Goal: Task Accomplishment & Management: Manage account settings

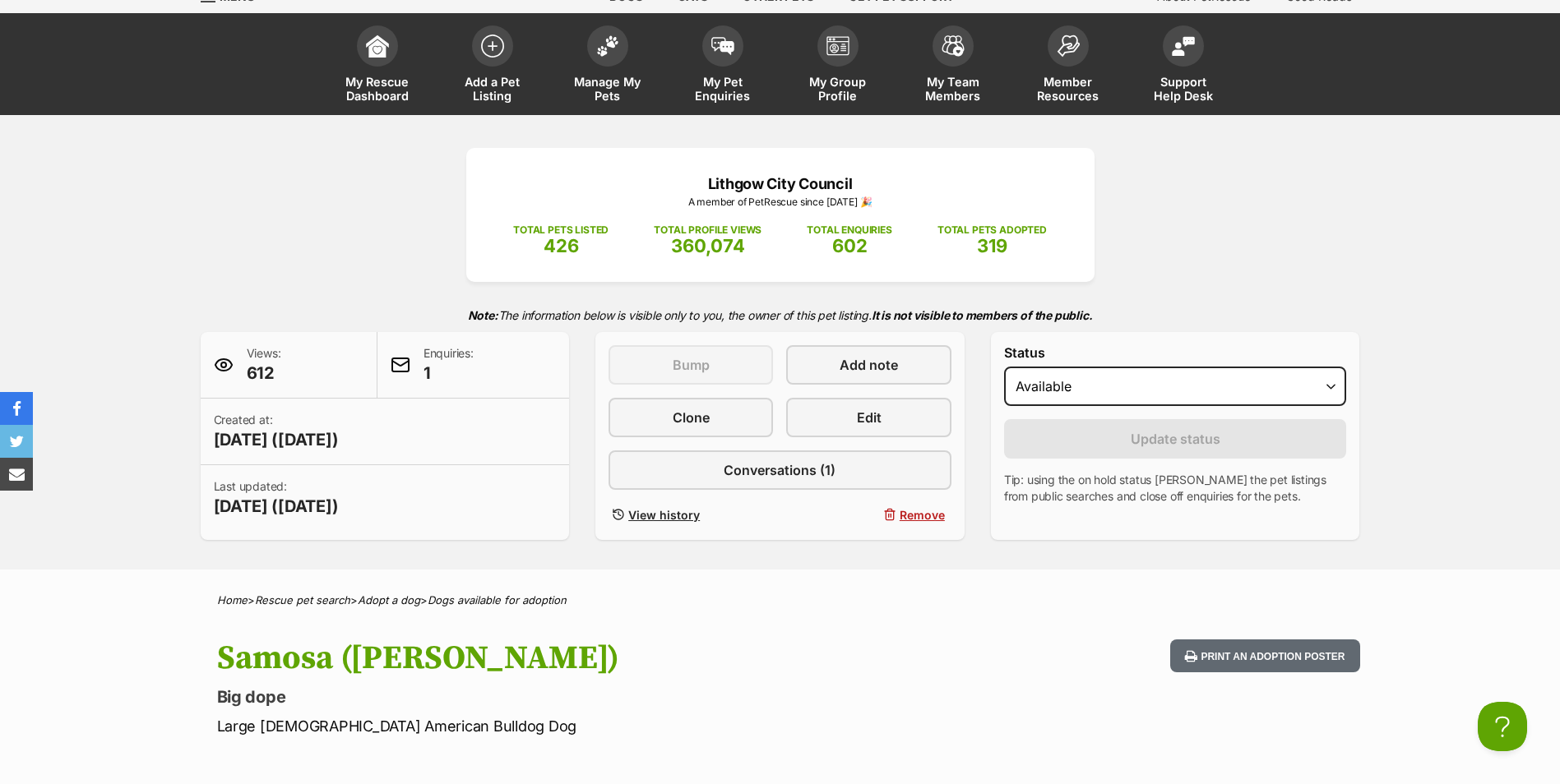
scroll to position [329, 0]
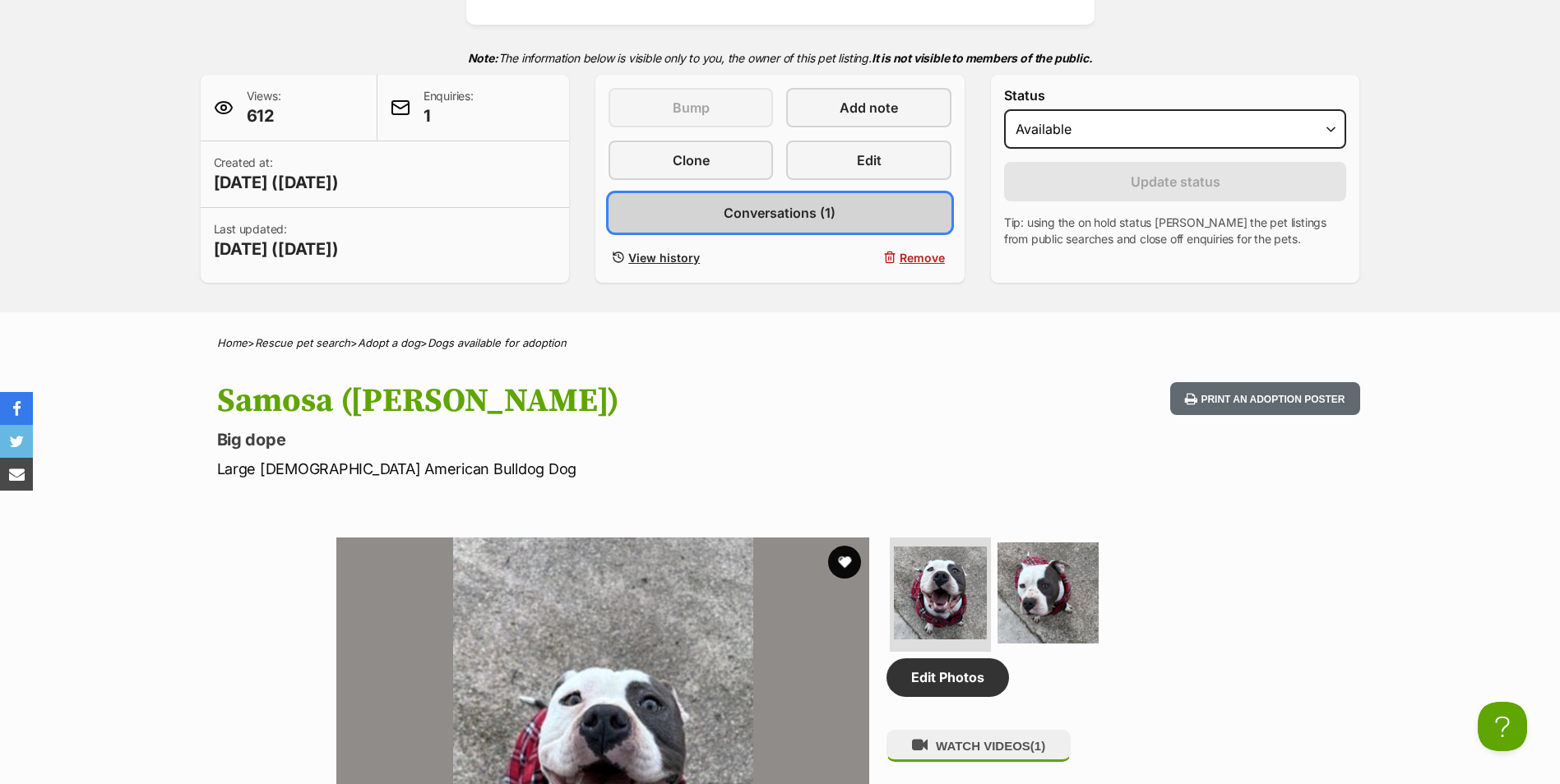
click at [747, 216] on span "Conversations (1)" at bounding box center [780, 213] width 112 height 20
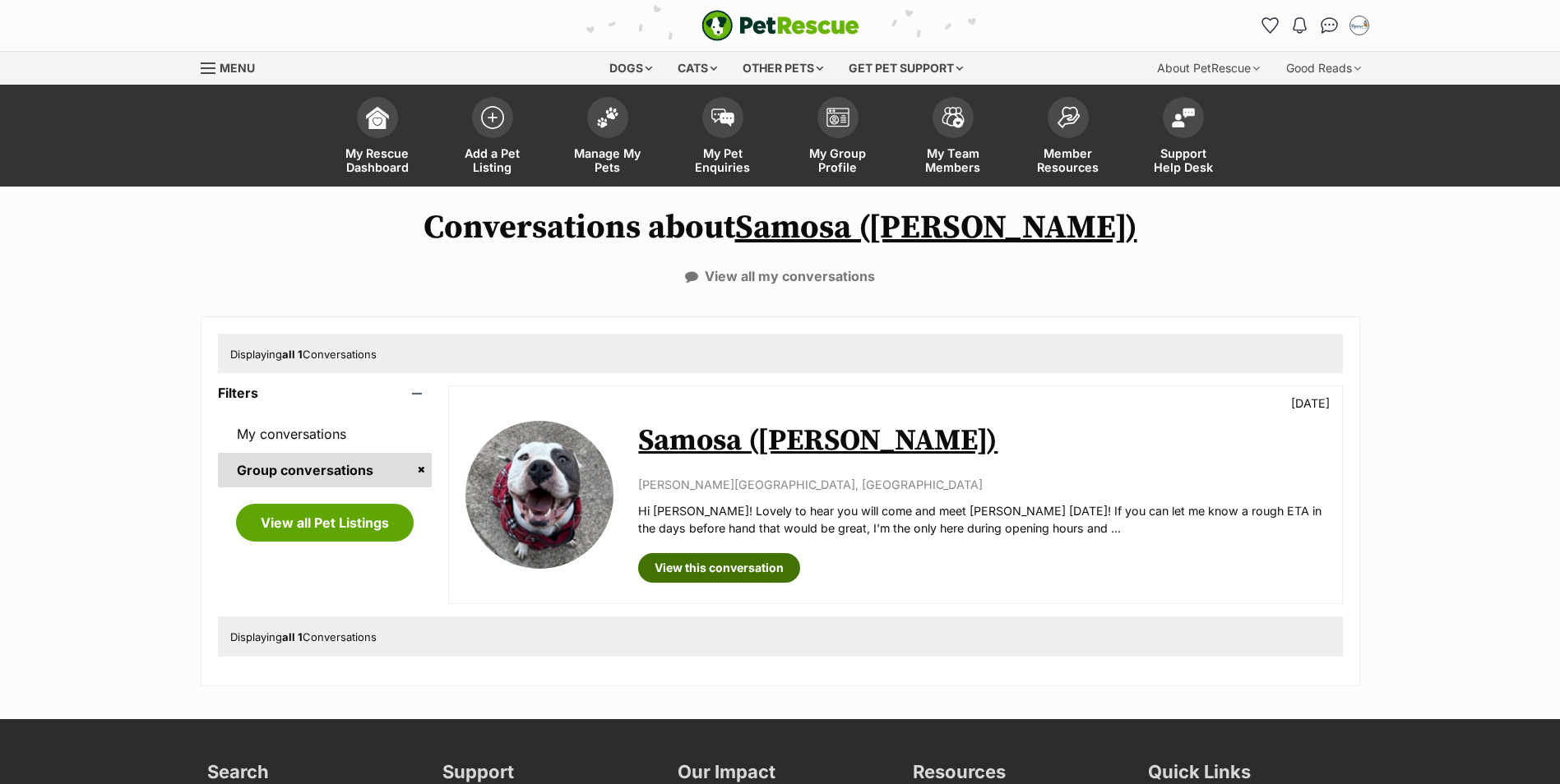
click at [709, 565] on link "View this conversation" at bounding box center [719, 568] width 162 height 29
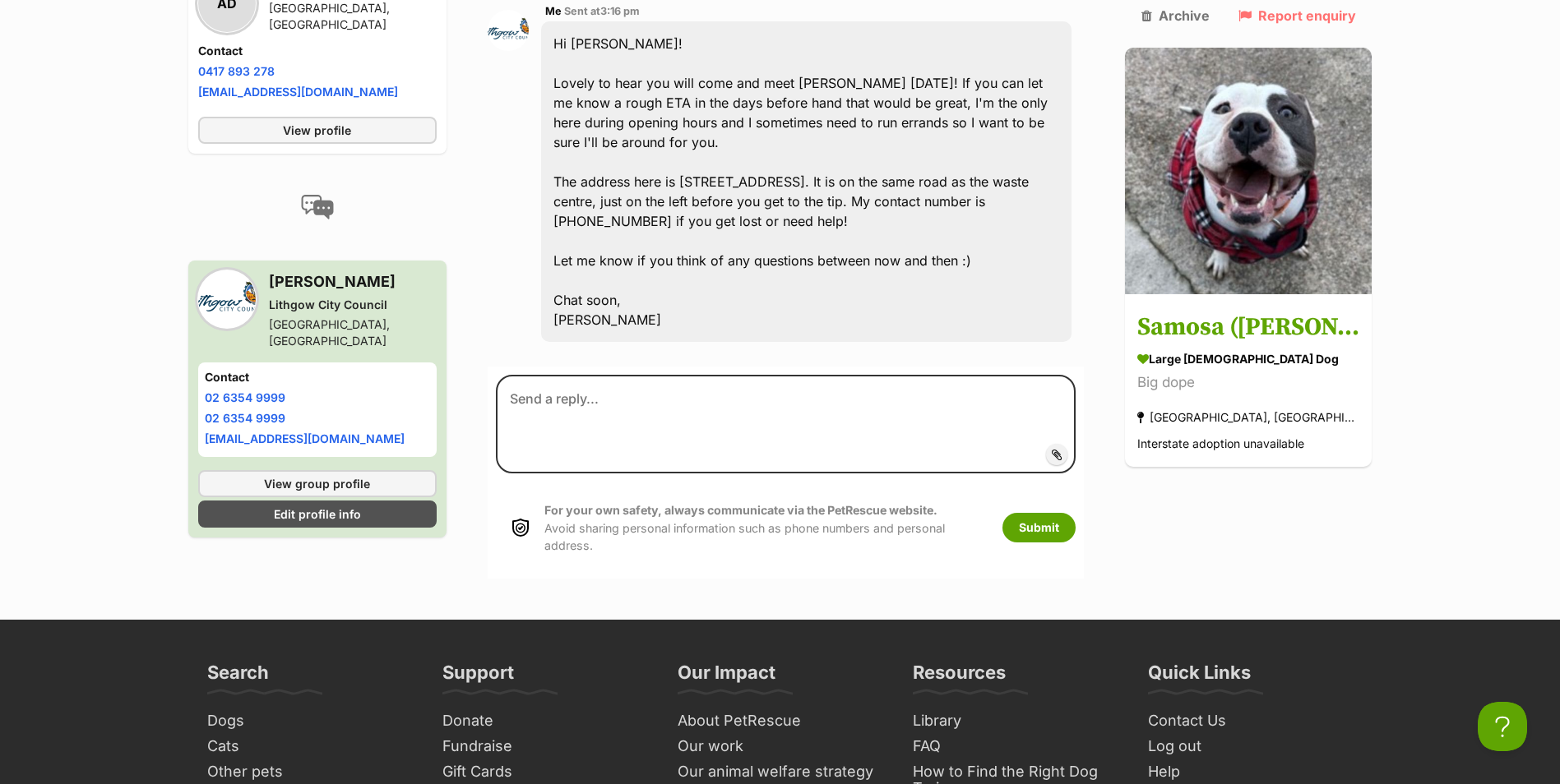
scroll to position [2878, 0]
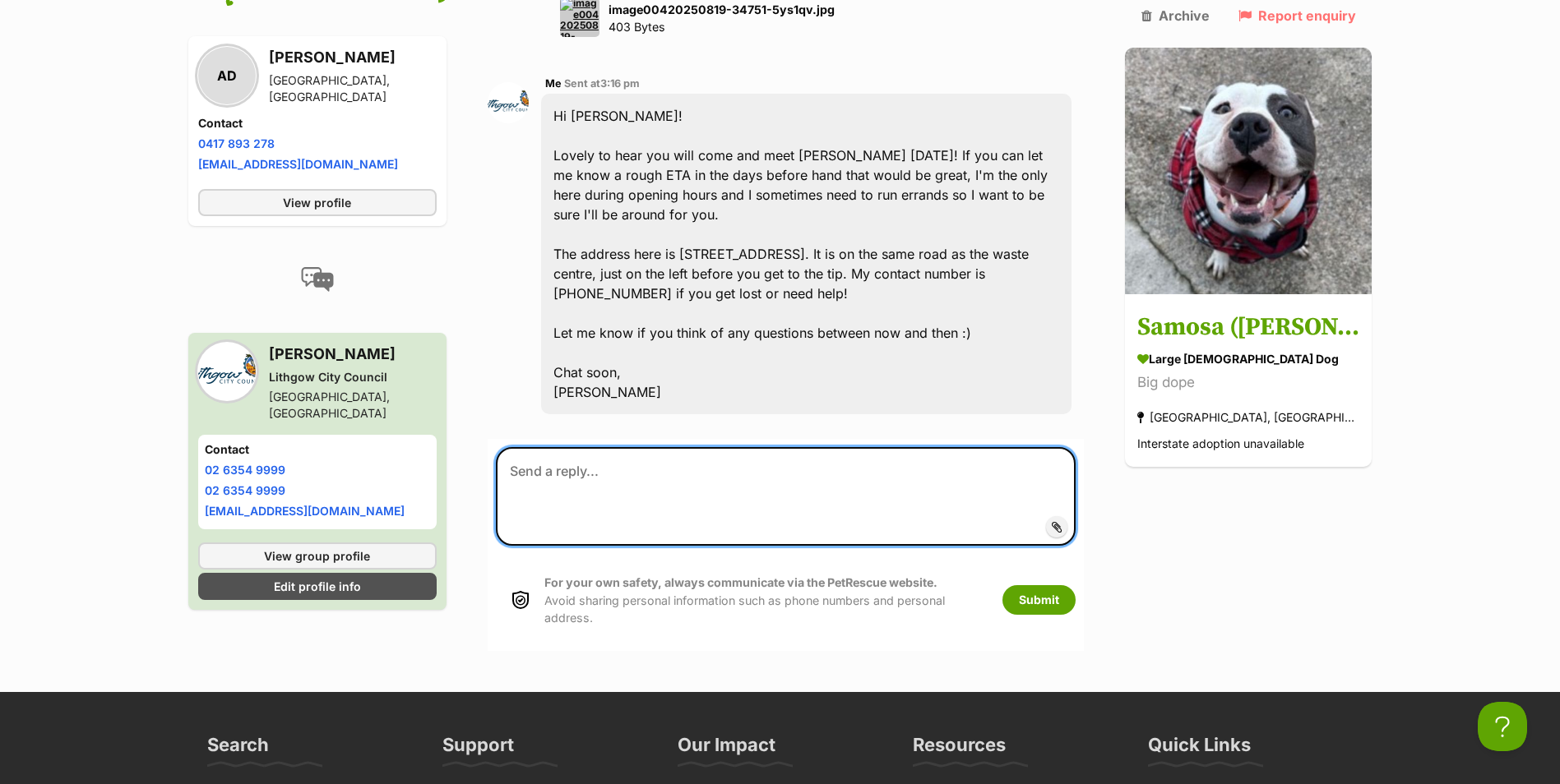
click at [601, 447] on textarea at bounding box center [786, 496] width 581 height 99
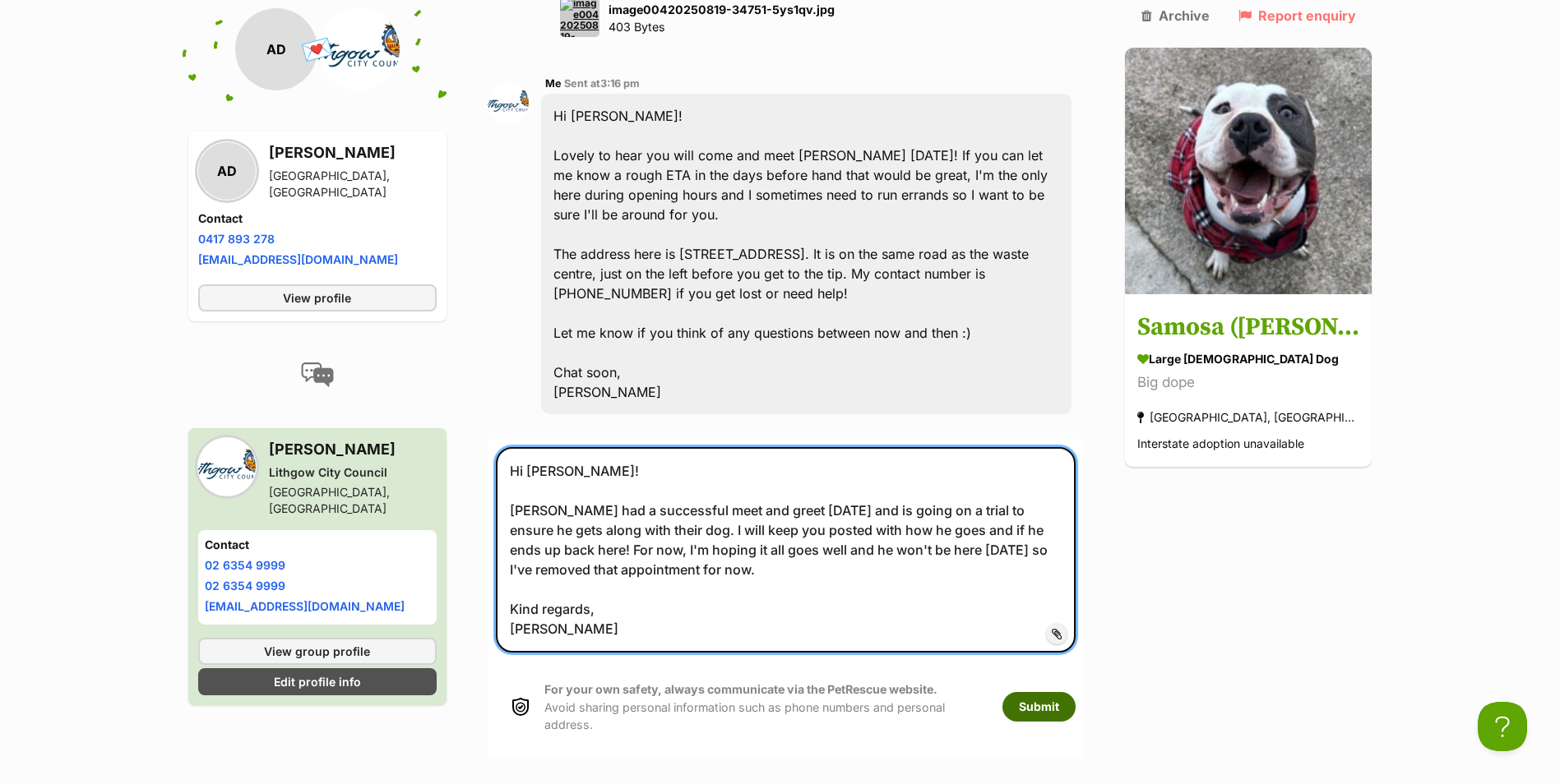
type textarea "Hi [PERSON_NAME]! [PERSON_NAME] had a successful meet and greet [DATE] and is g…"
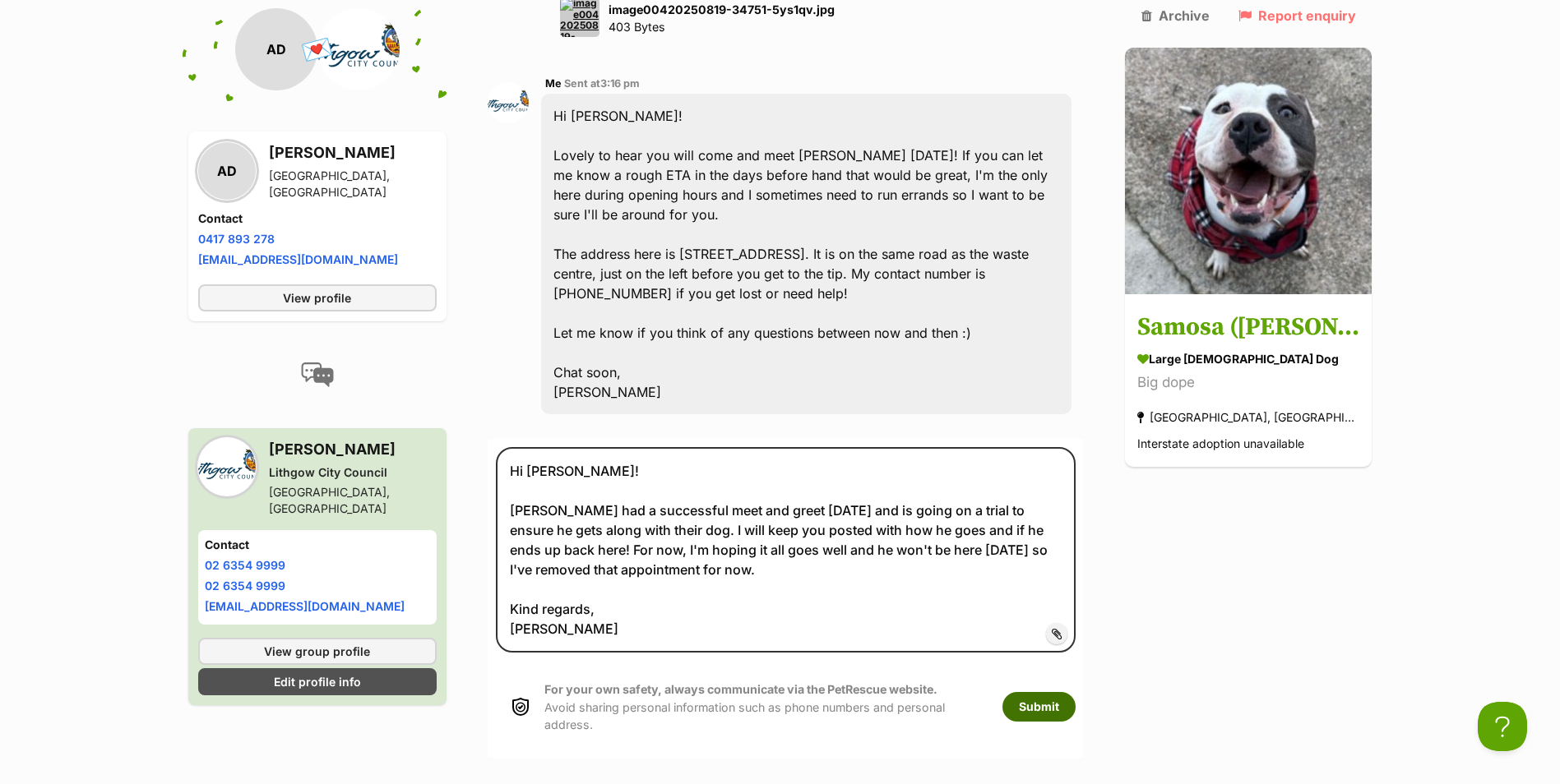
click at [1067, 692] on button "Submit" at bounding box center [1039, 706] width 73 height 29
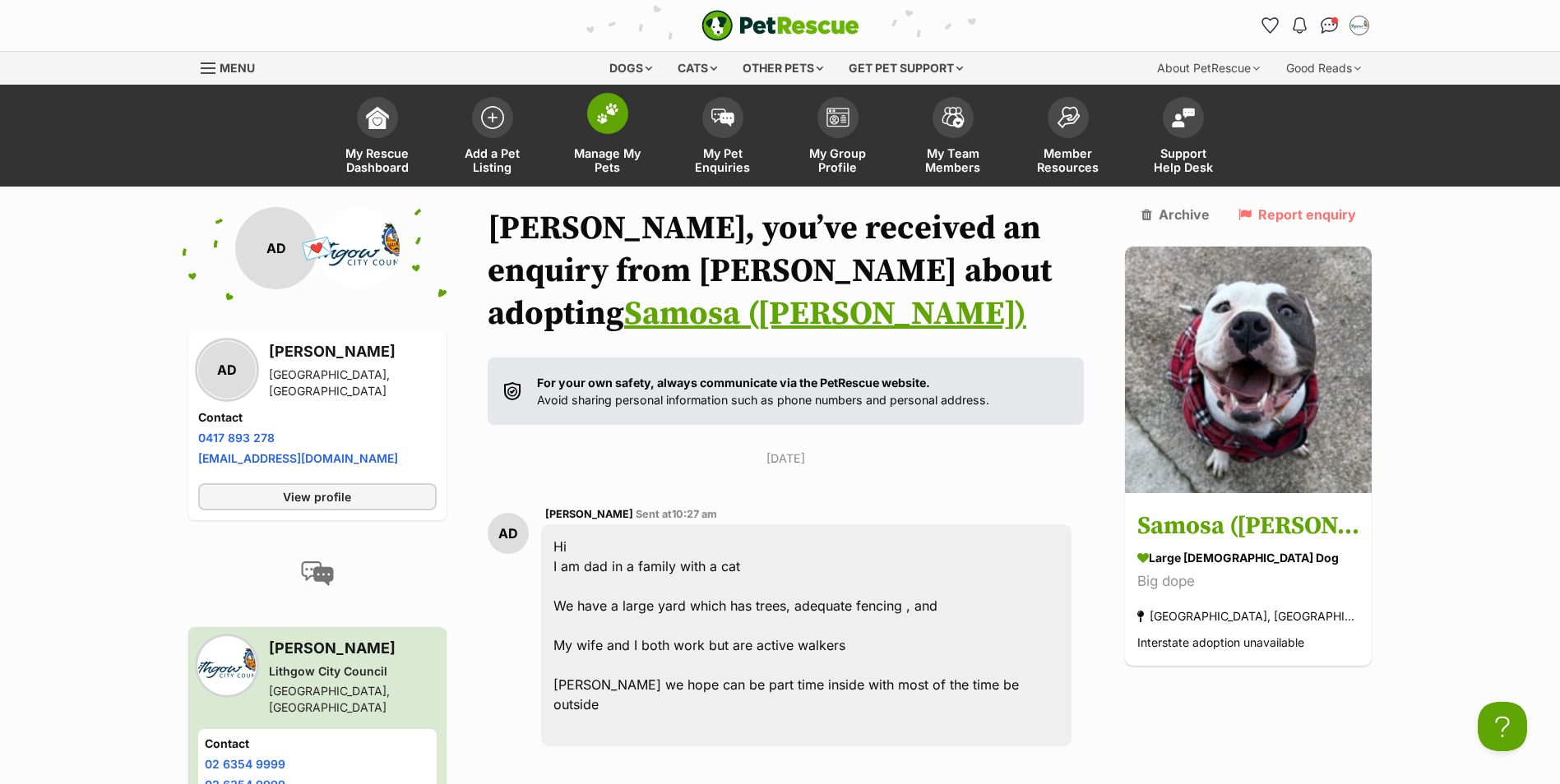
click at [603, 117] on img at bounding box center [608, 113] width 23 height 22
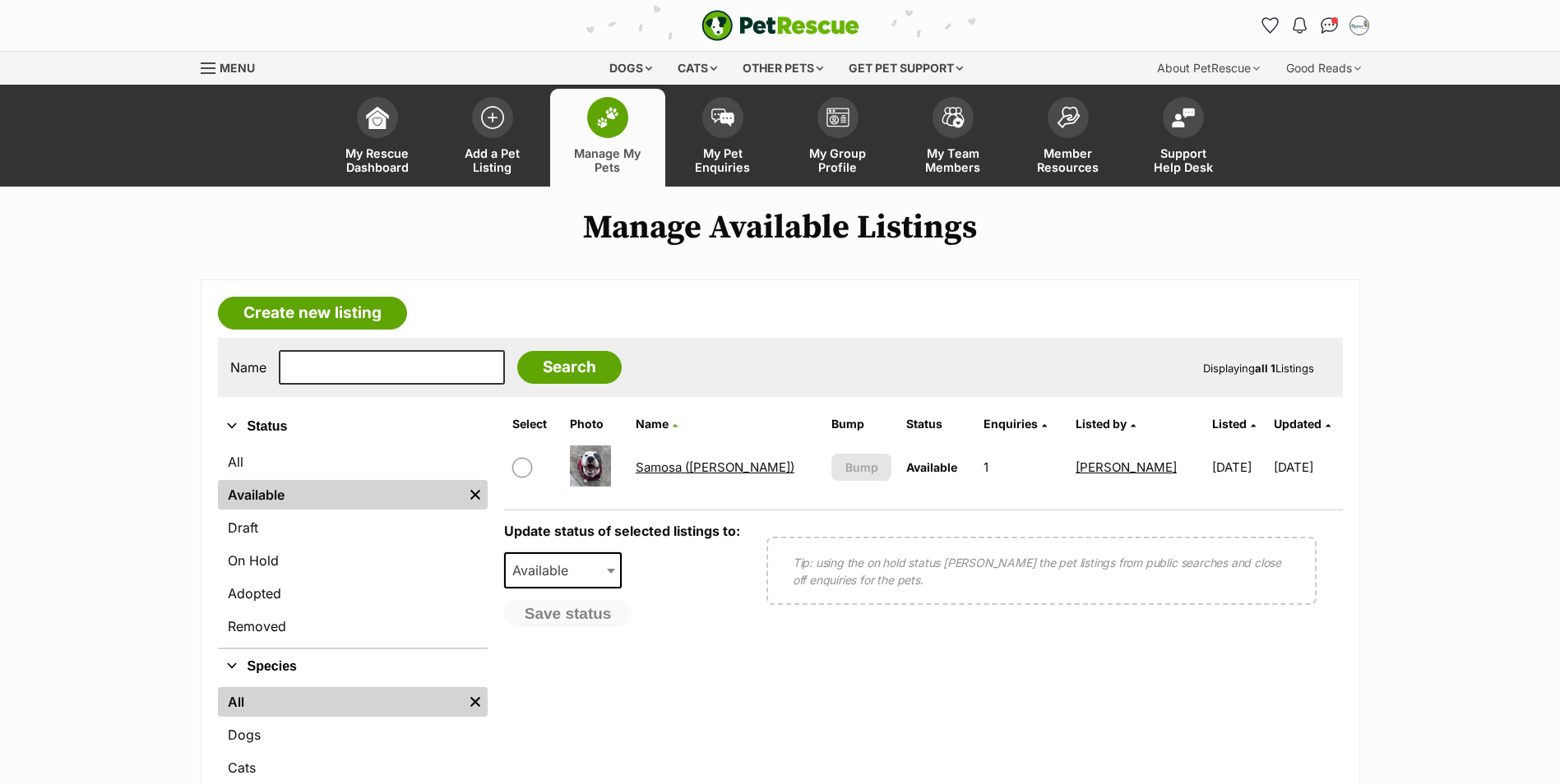
click at [520, 470] on input "checkbox" at bounding box center [522, 468] width 20 height 20
checkbox input "true"
click at [567, 565] on span "Available" at bounding box center [545, 570] width 79 height 23
select select "on_hold"
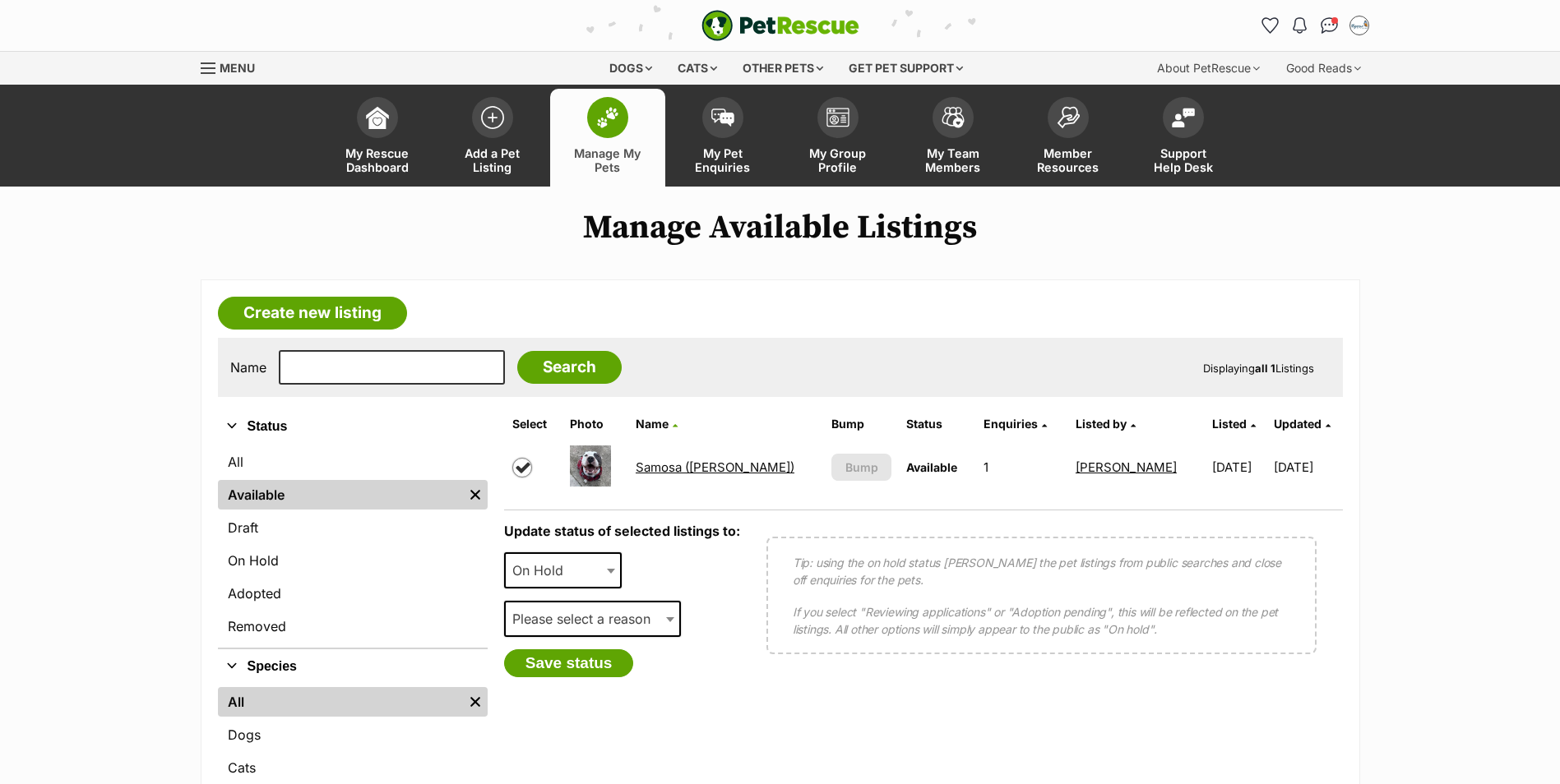
click at [563, 623] on span "Please select a reason" at bounding box center [587, 619] width 161 height 23
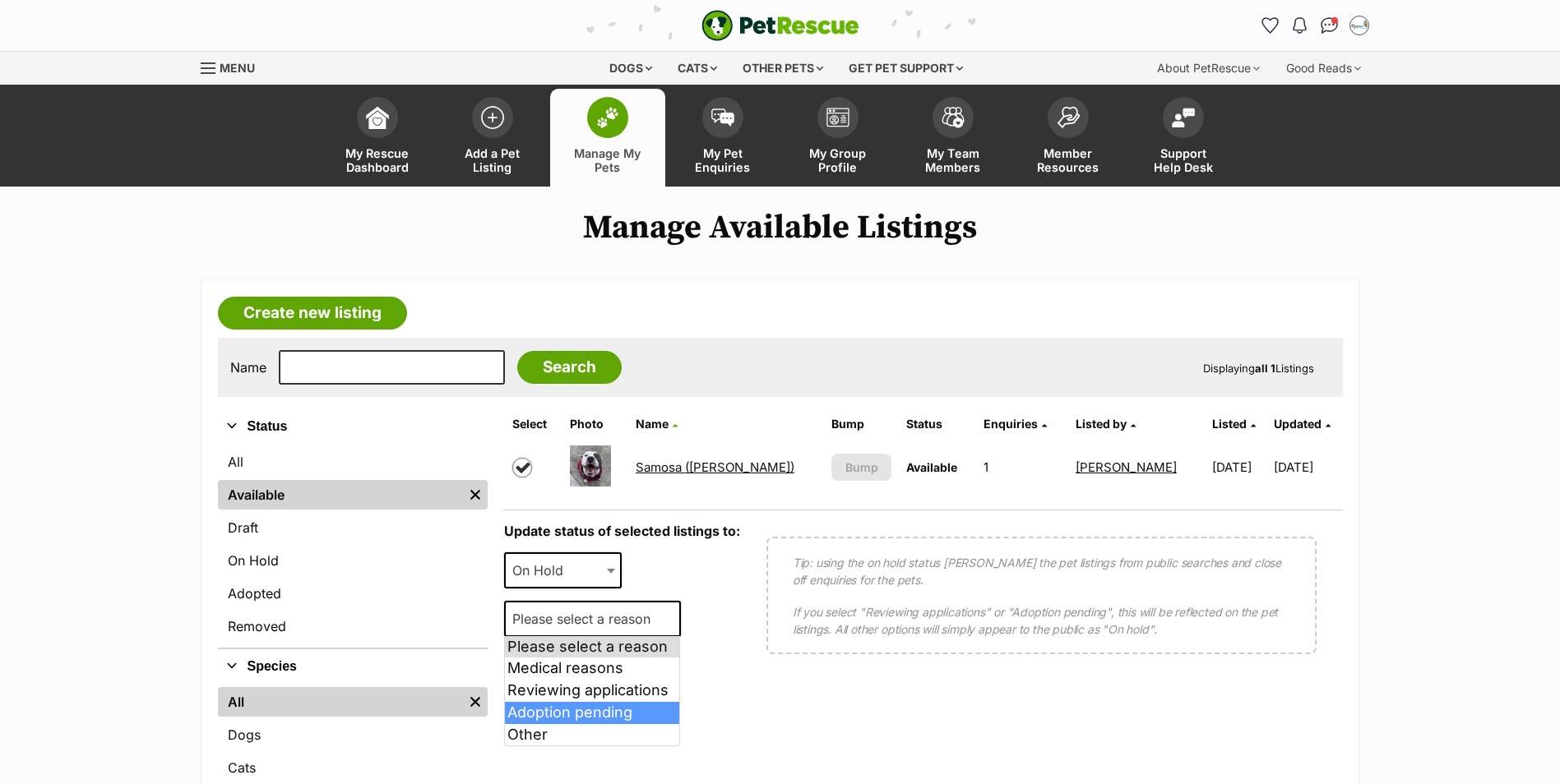
select select "adoption_pending"
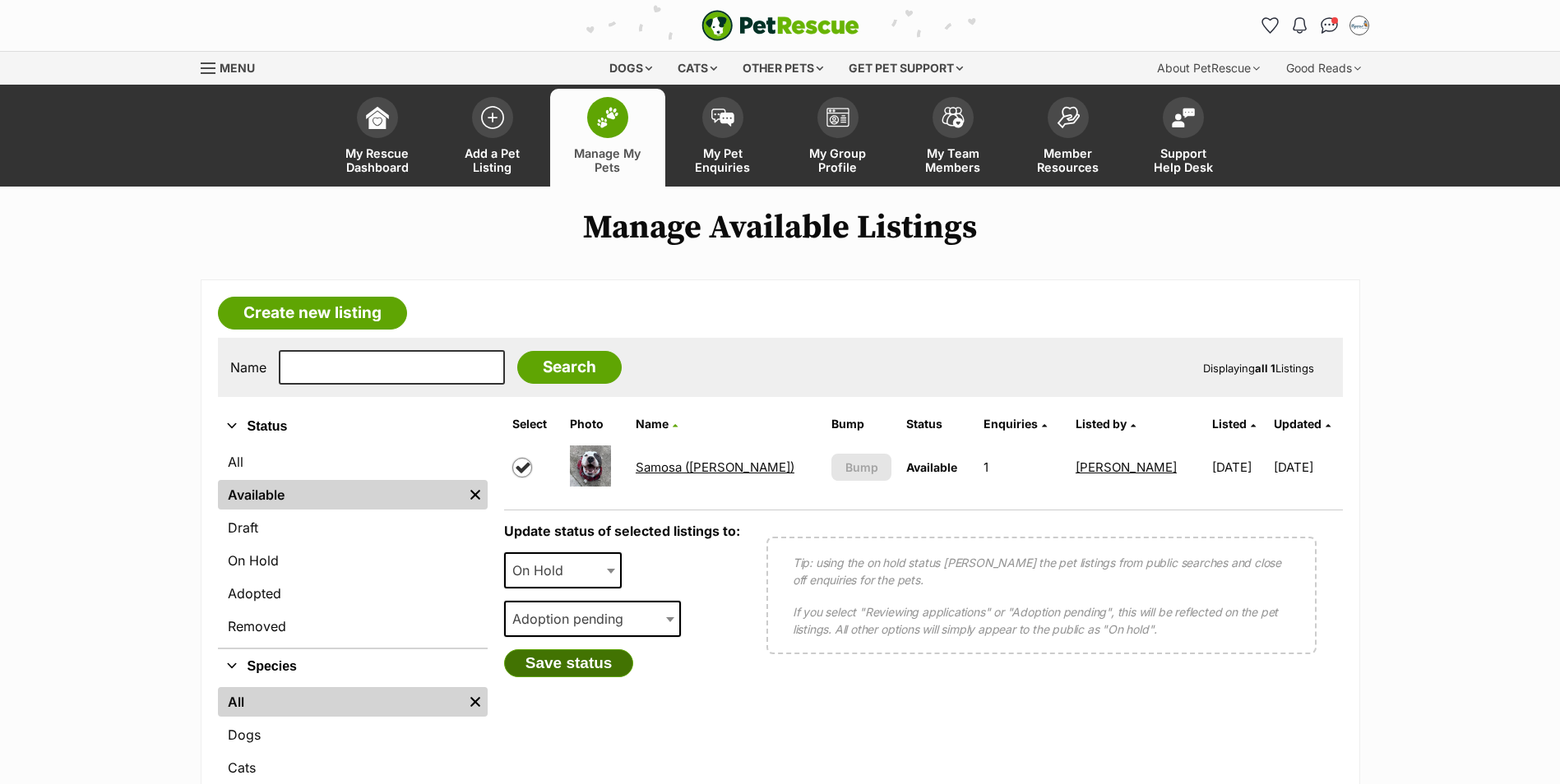
click at [569, 664] on button "Save status" at bounding box center [569, 663] width 130 height 28
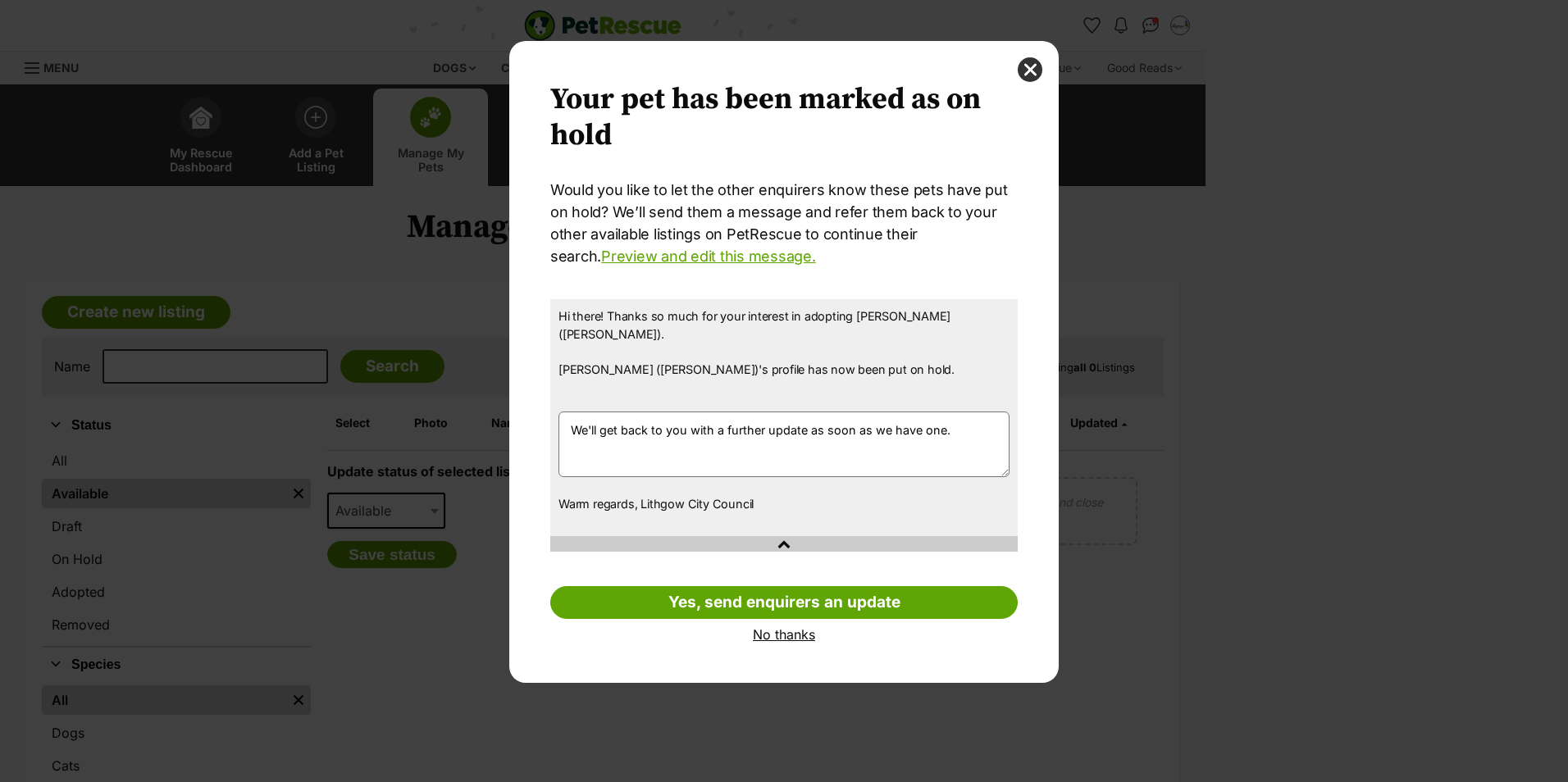
click at [778, 628] on link "No thanks" at bounding box center [784, 635] width 468 height 15
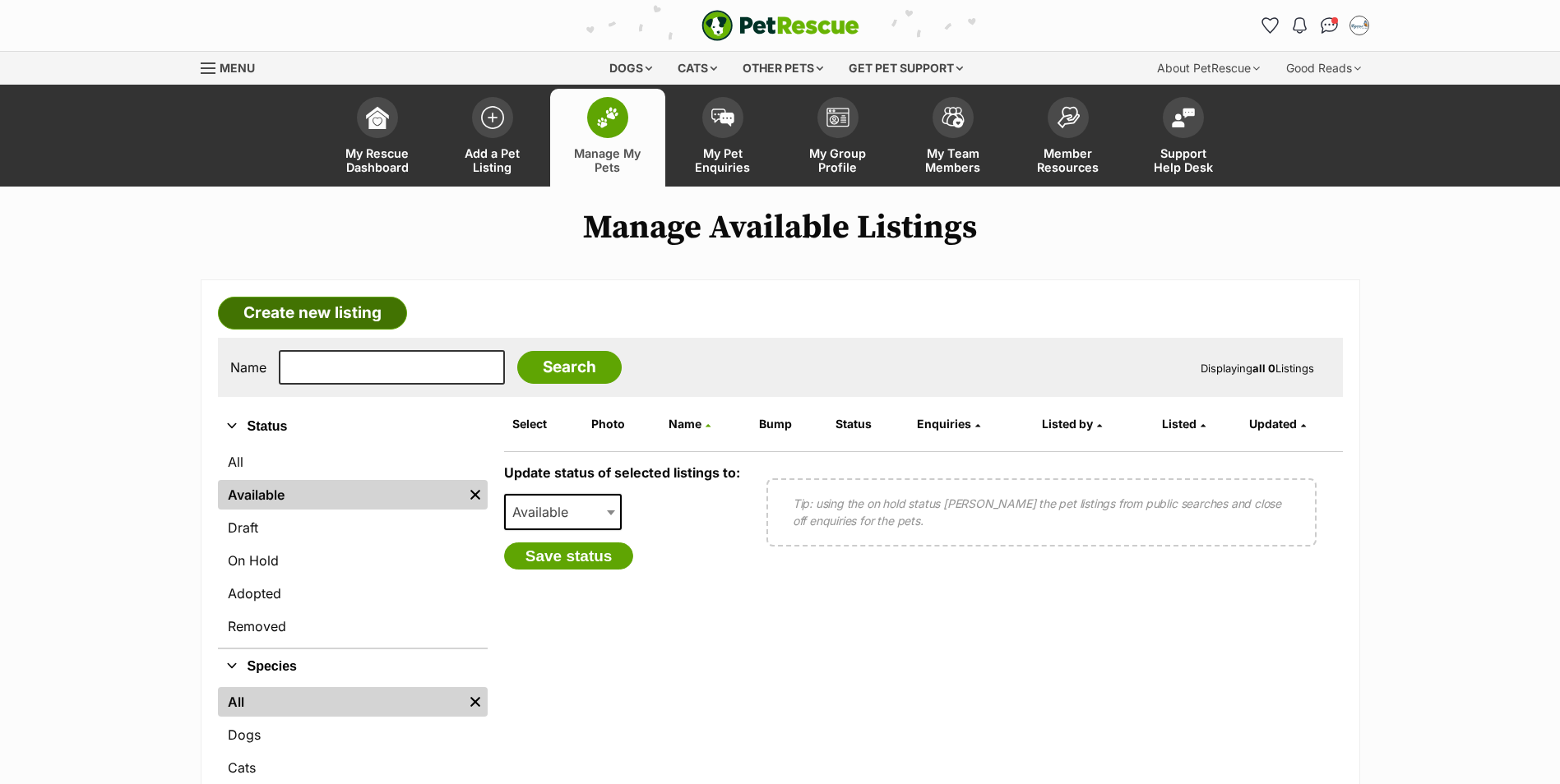
click at [280, 303] on link "Create new listing" at bounding box center [312, 313] width 189 height 33
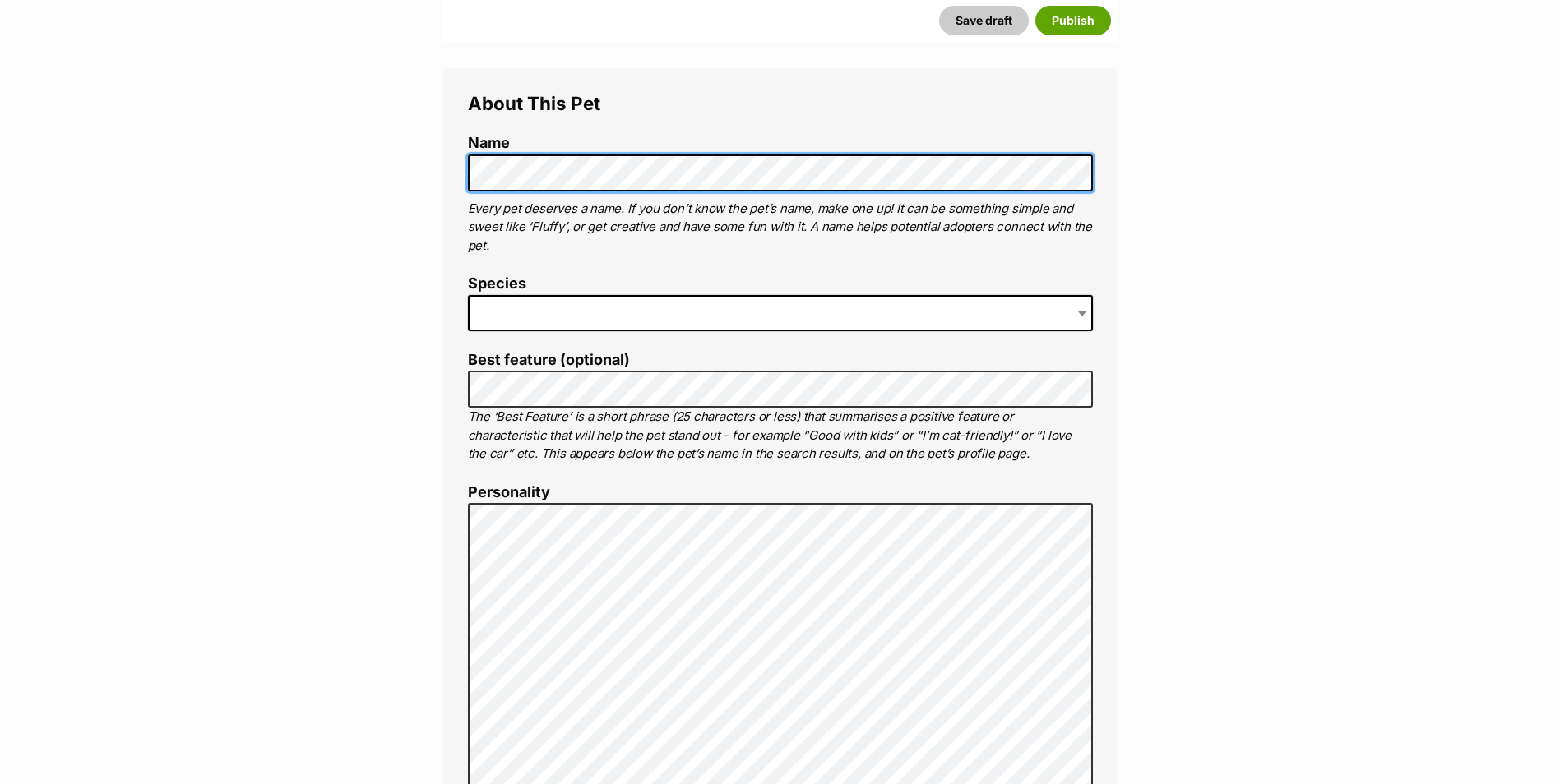
scroll to position [575, 0]
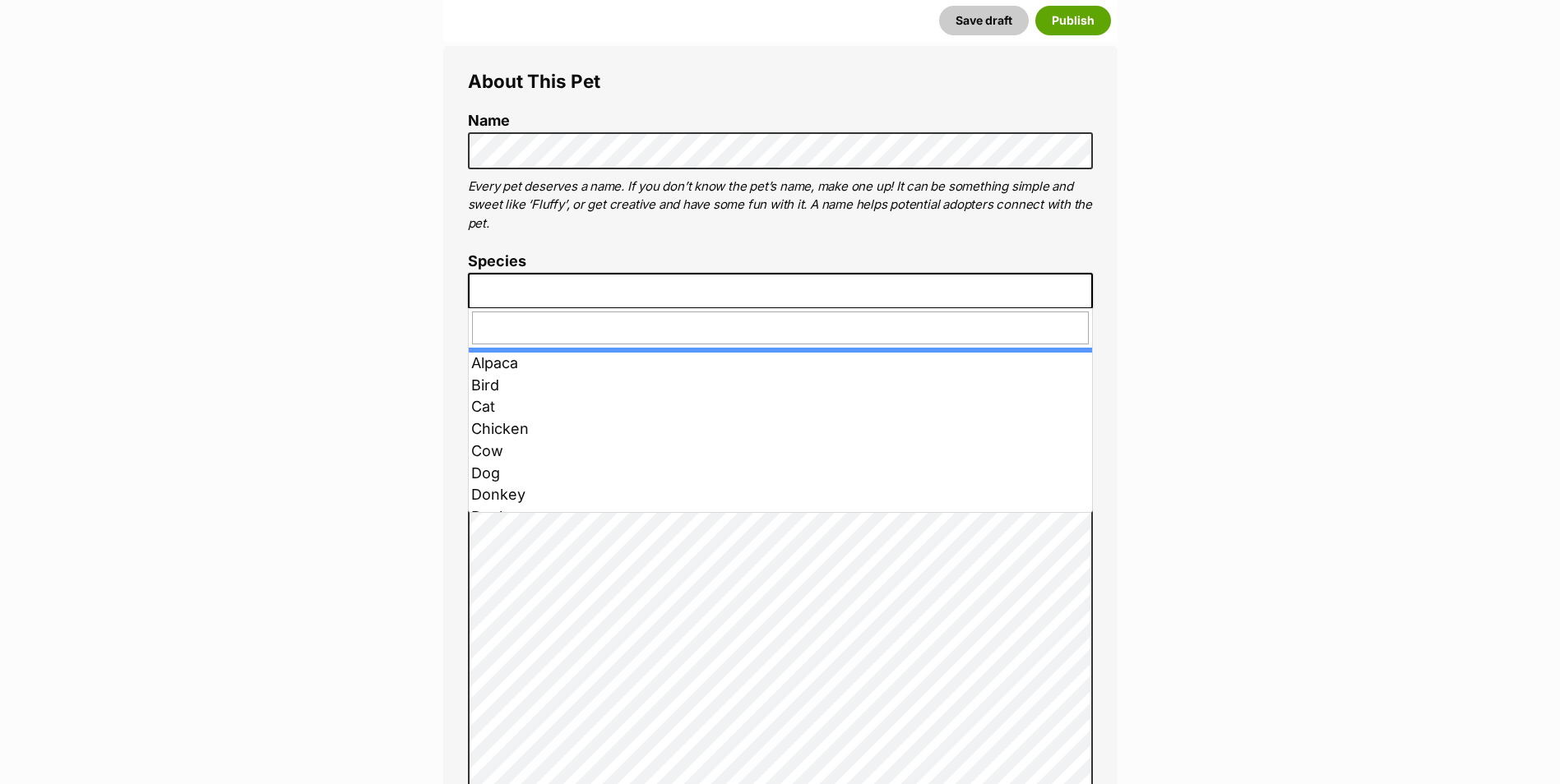
click at [572, 287] on span at bounding box center [780, 291] width 625 height 36
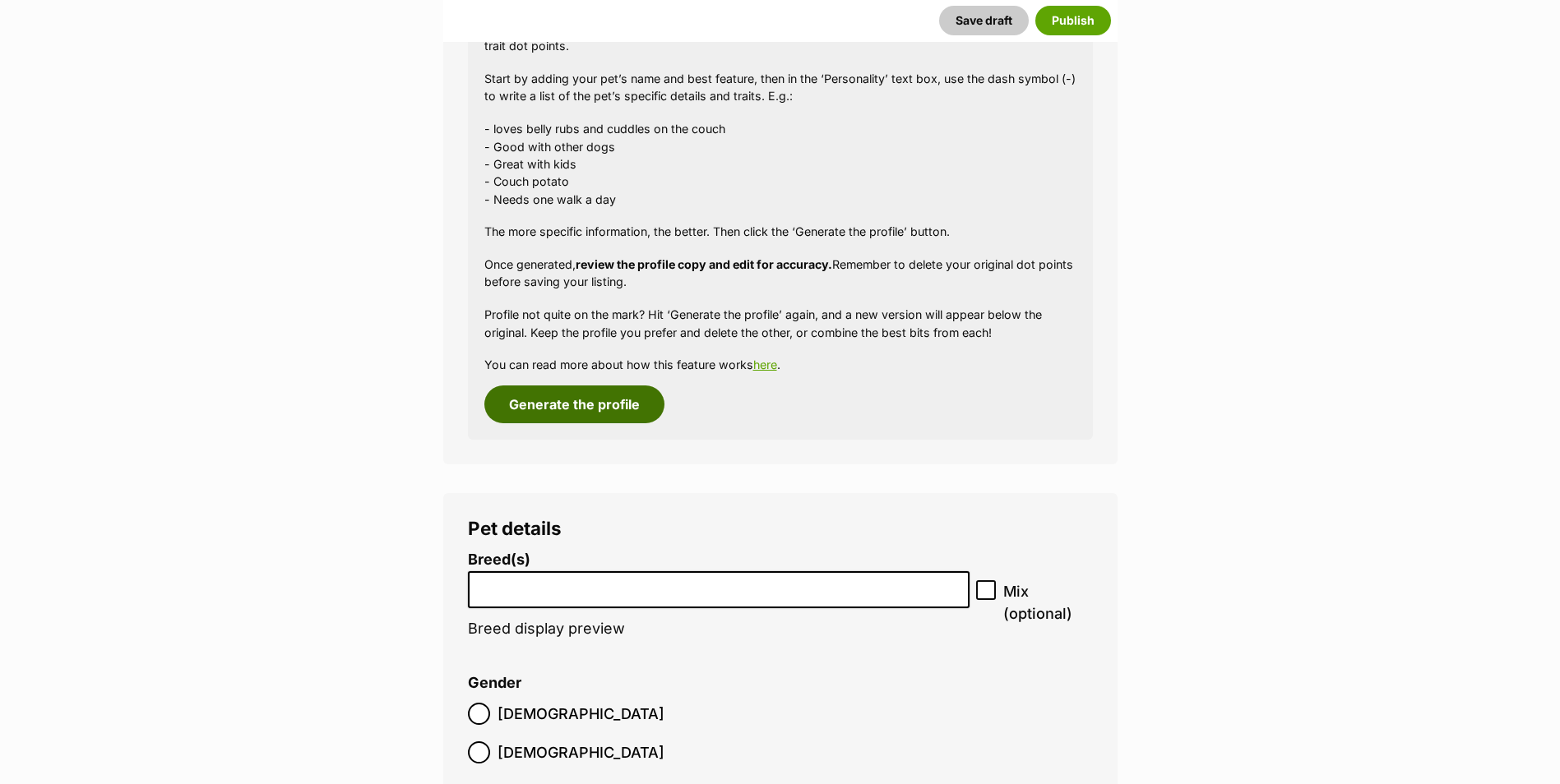
scroll to position [1562, 0]
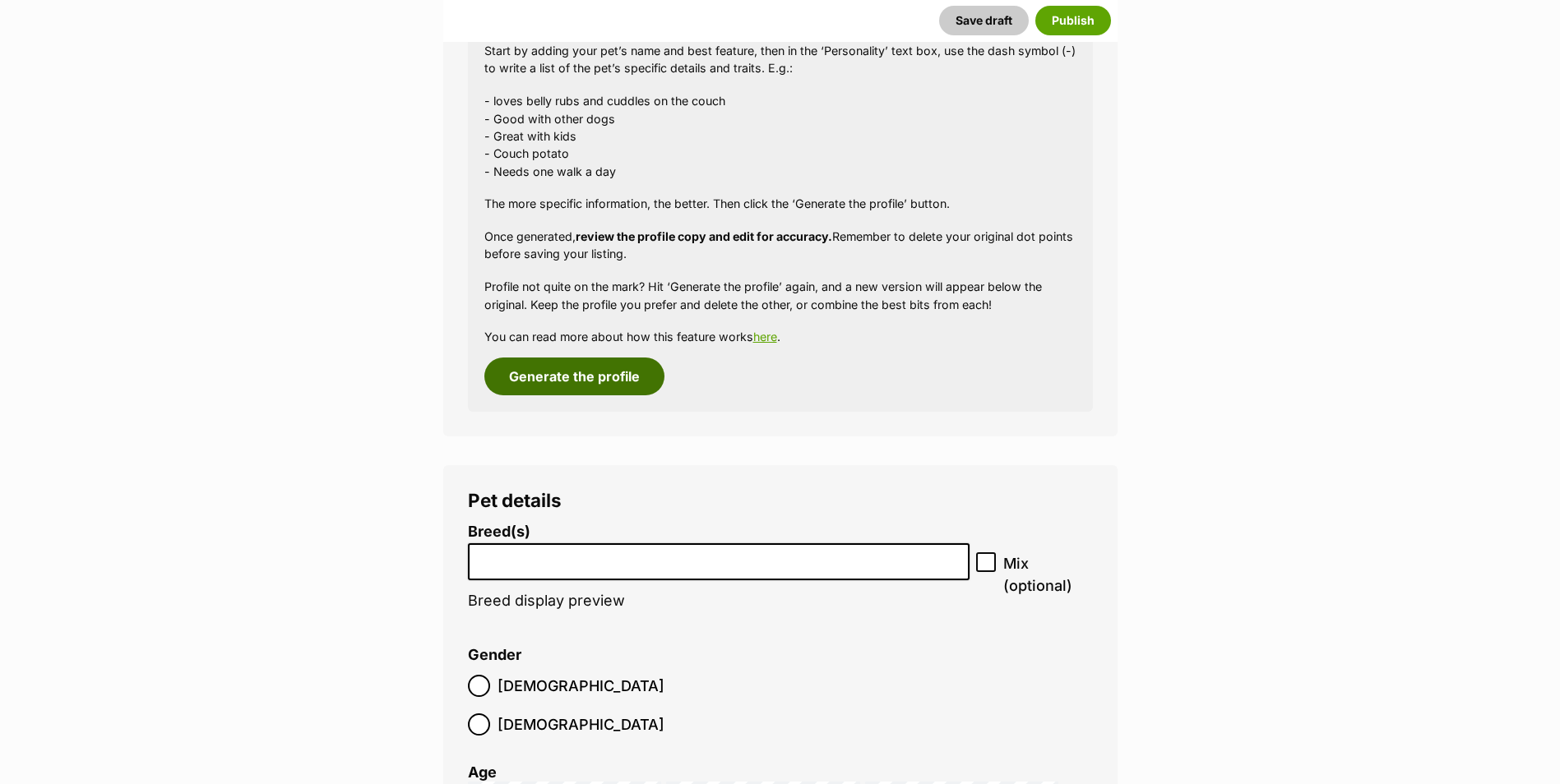
click at [588, 384] on button "Generate the profile" at bounding box center [574, 377] width 180 height 38
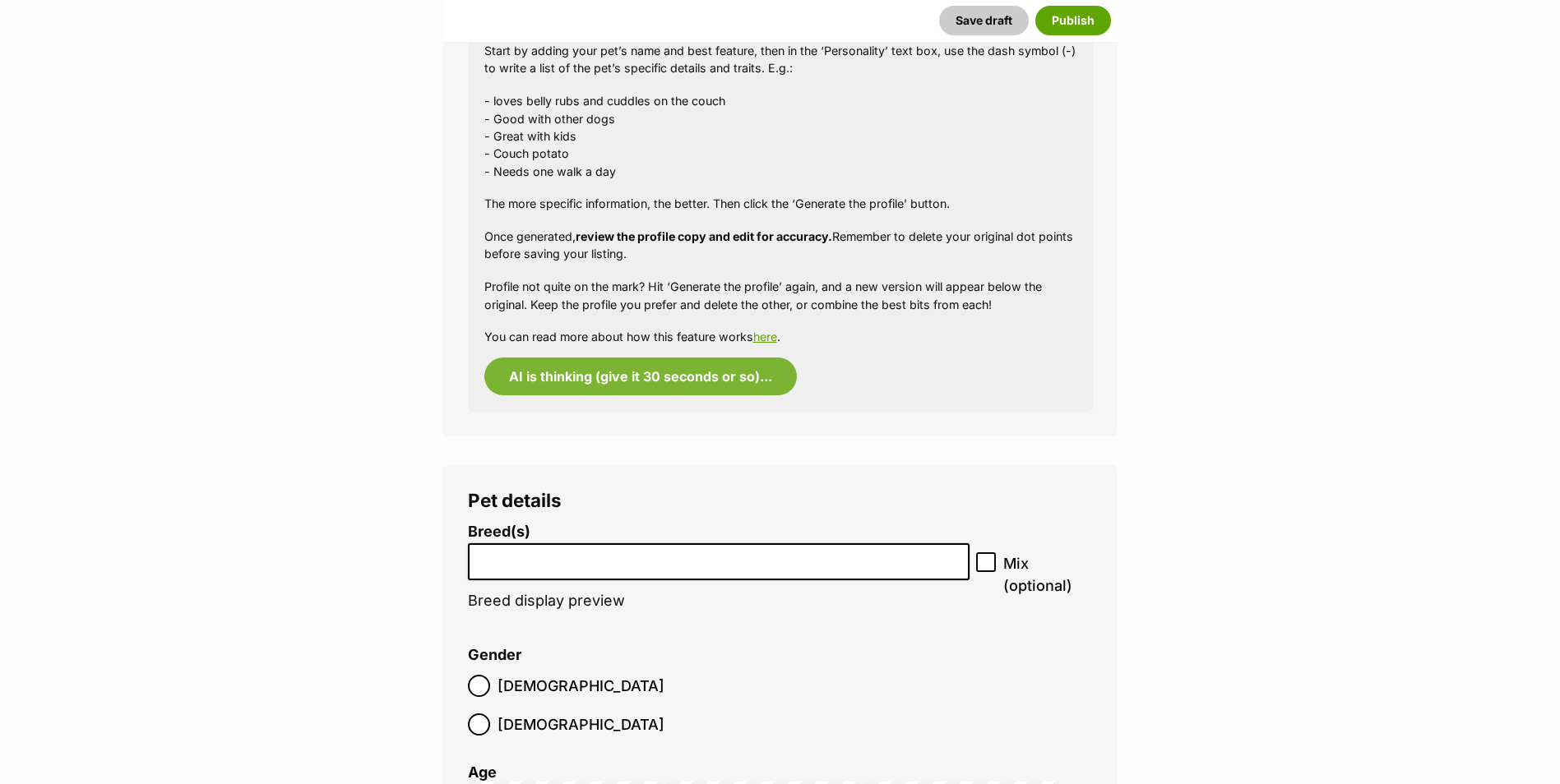
click at [494, 569] on li at bounding box center [719, 562] width 491 height 34
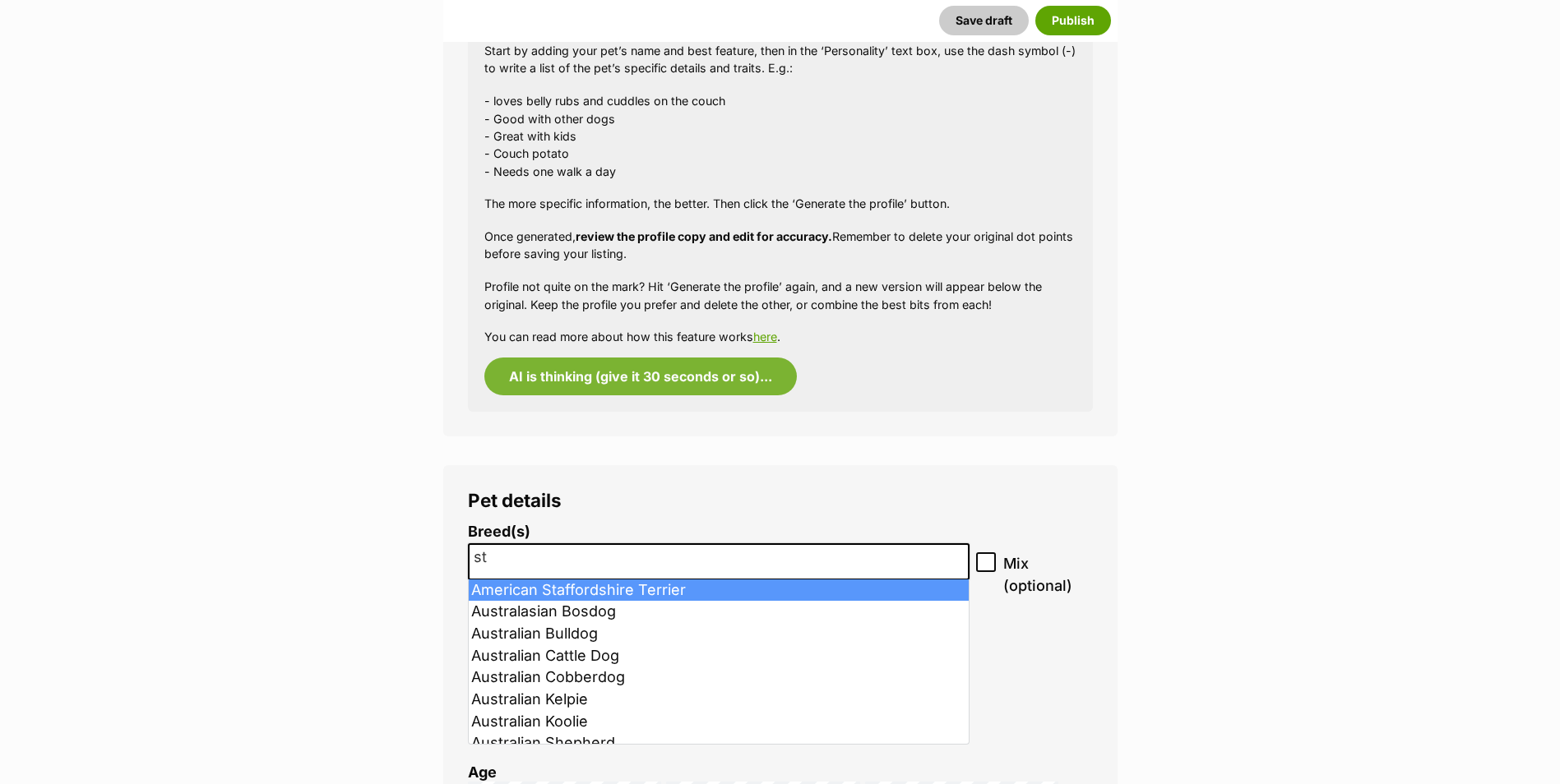
type input "st"
select select "9"
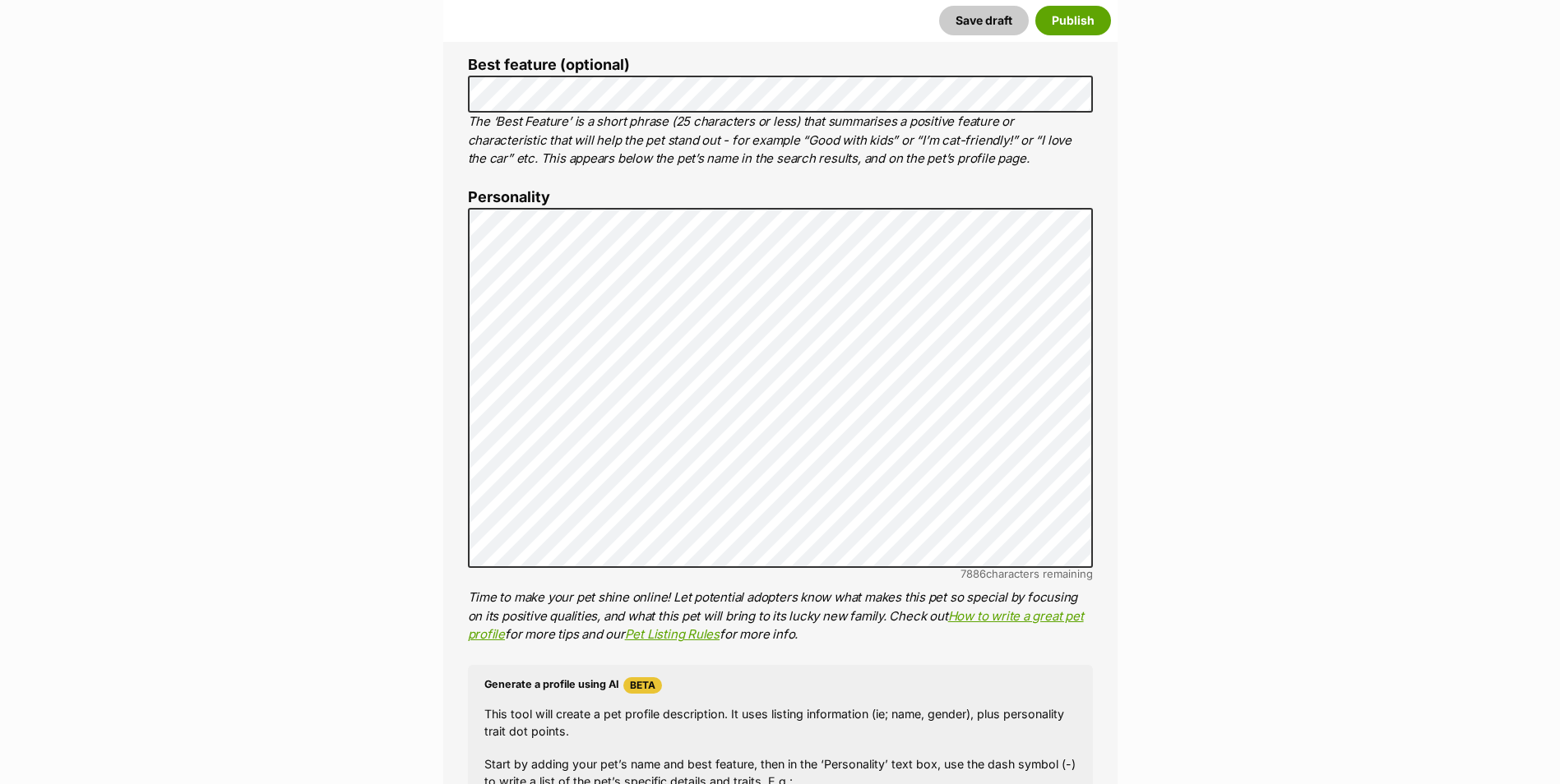
scroll to position [845, 0]
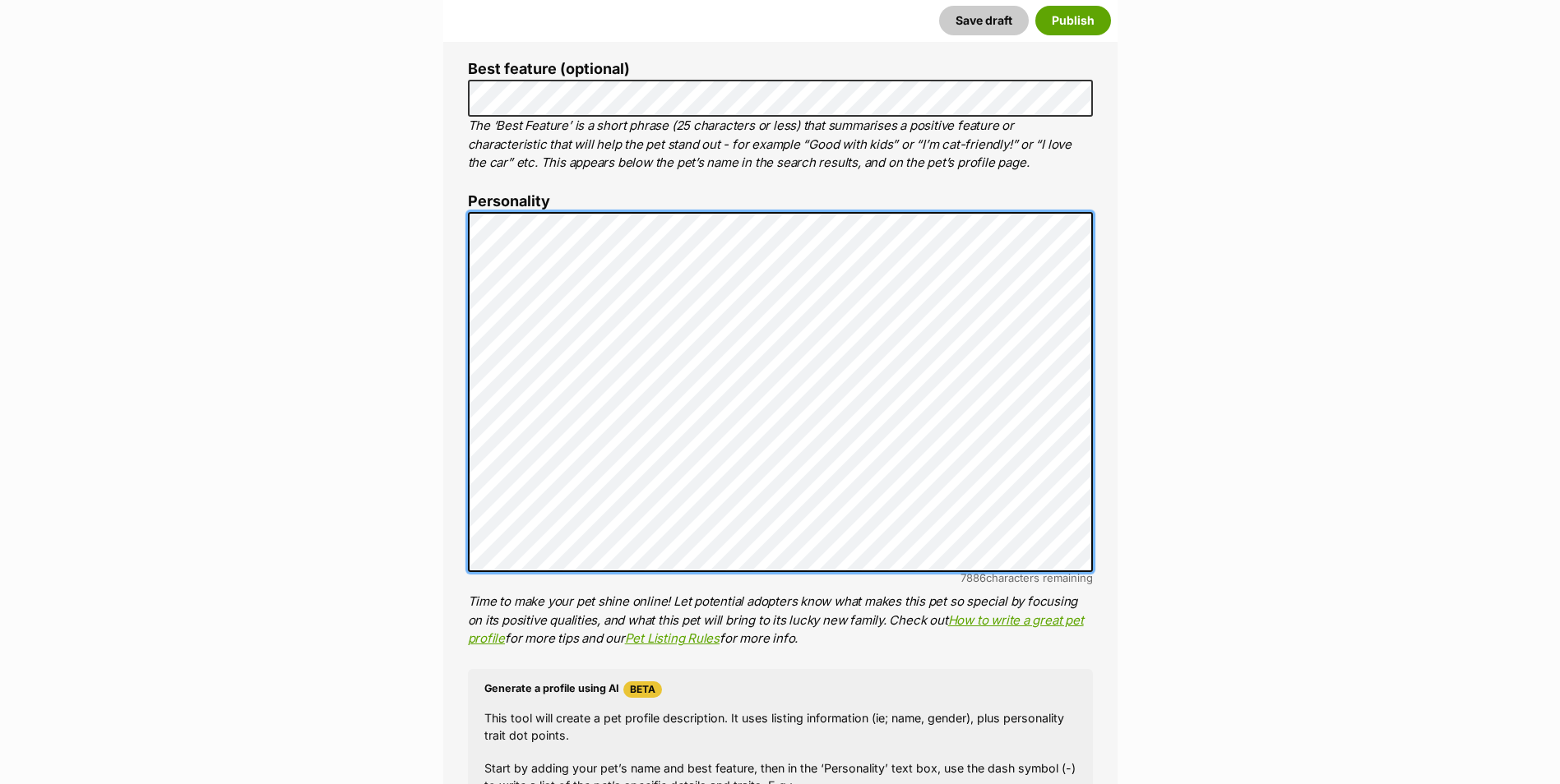
click at [472, 184] on ol "Name Henlo there, it looks like you might be using the pet name field to indica…" at bounding box center [780, 486] width 625 height 1286
click at [1087, 613] on li "Personality 6759 characters remaining Time to make your pet shine online! Let p…" at bounding box center [780, 421] width 625 height 456
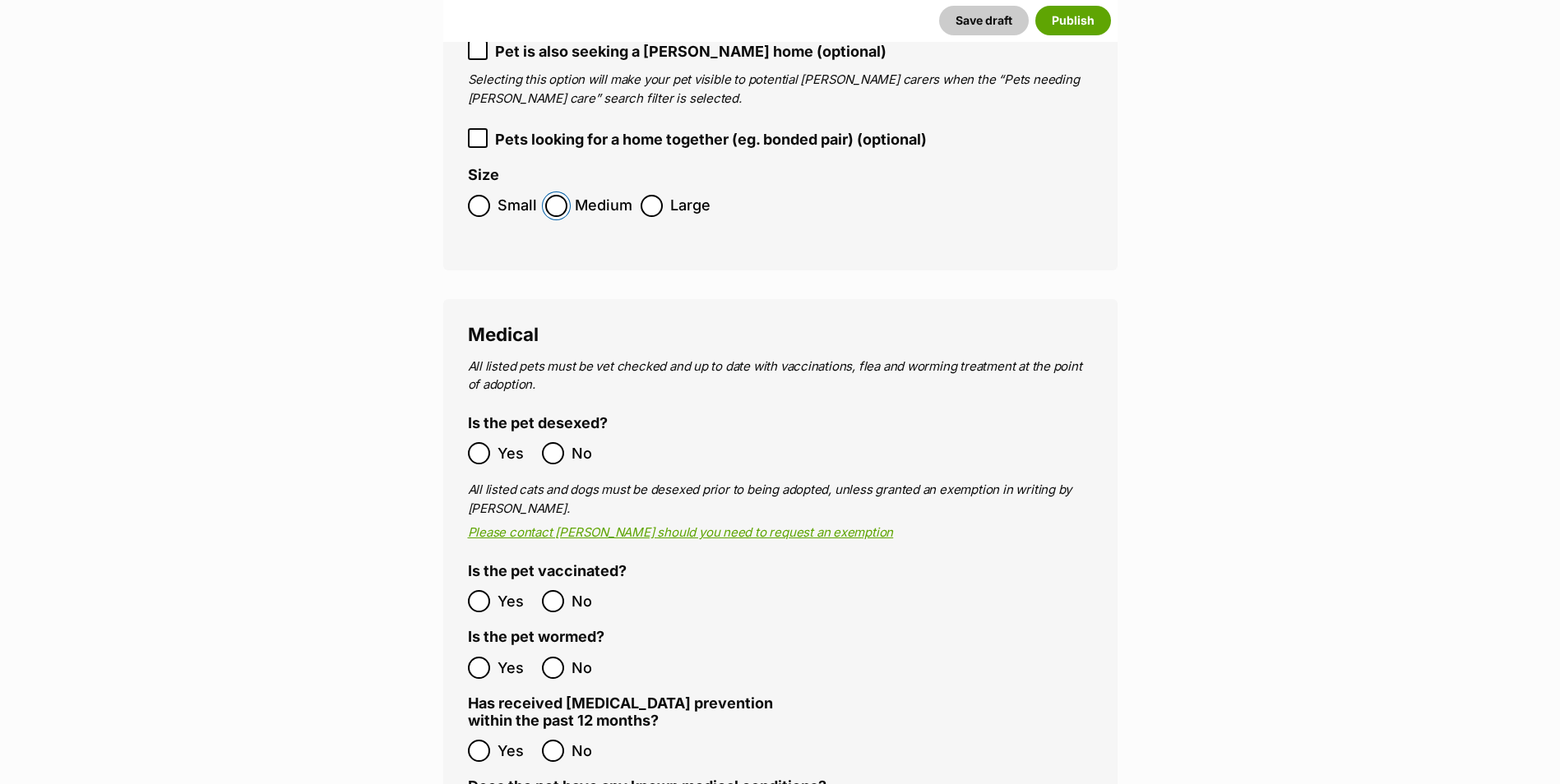
scroll to position [2489, 0]
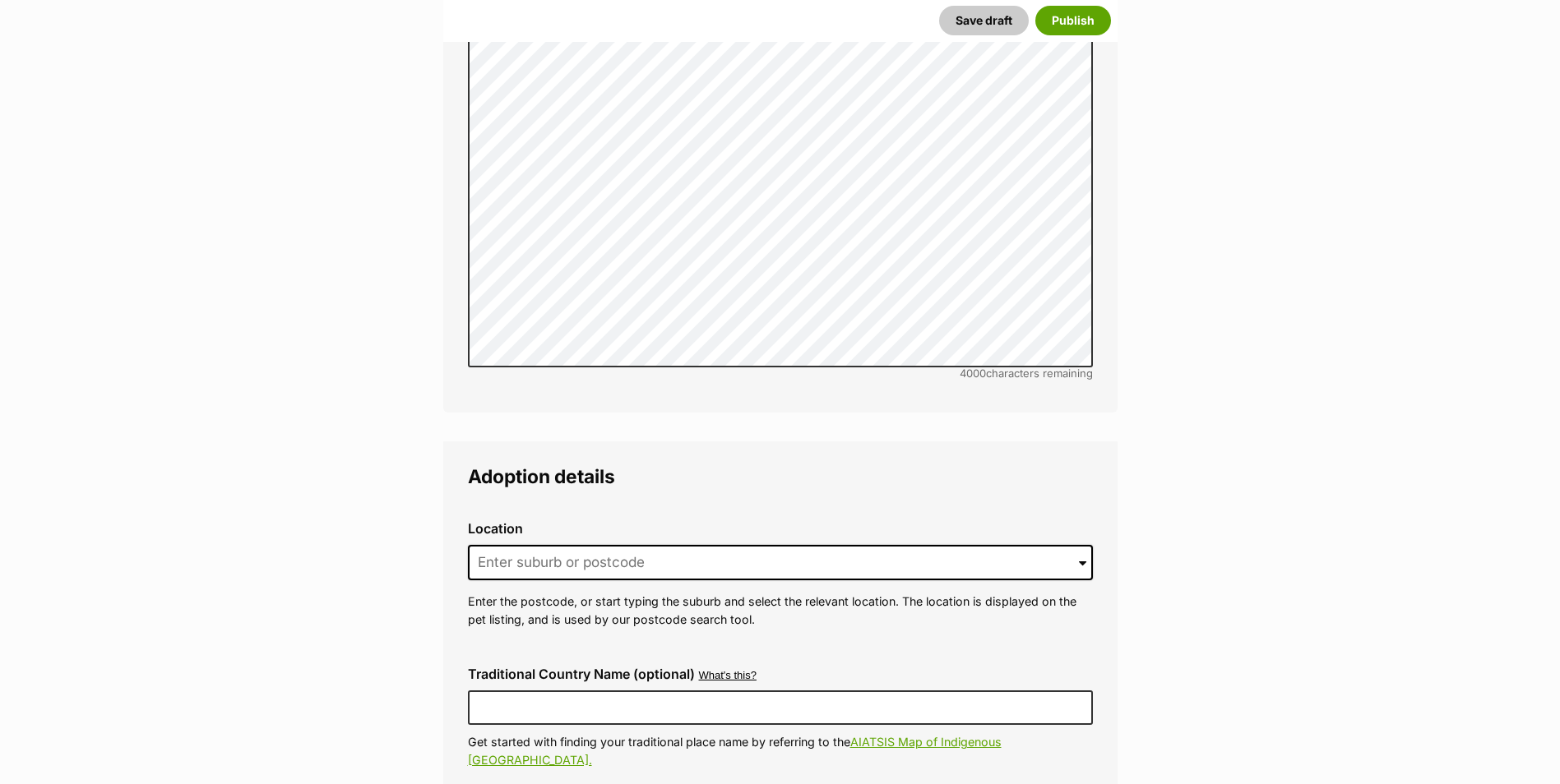
scroll to position [3640, 0]
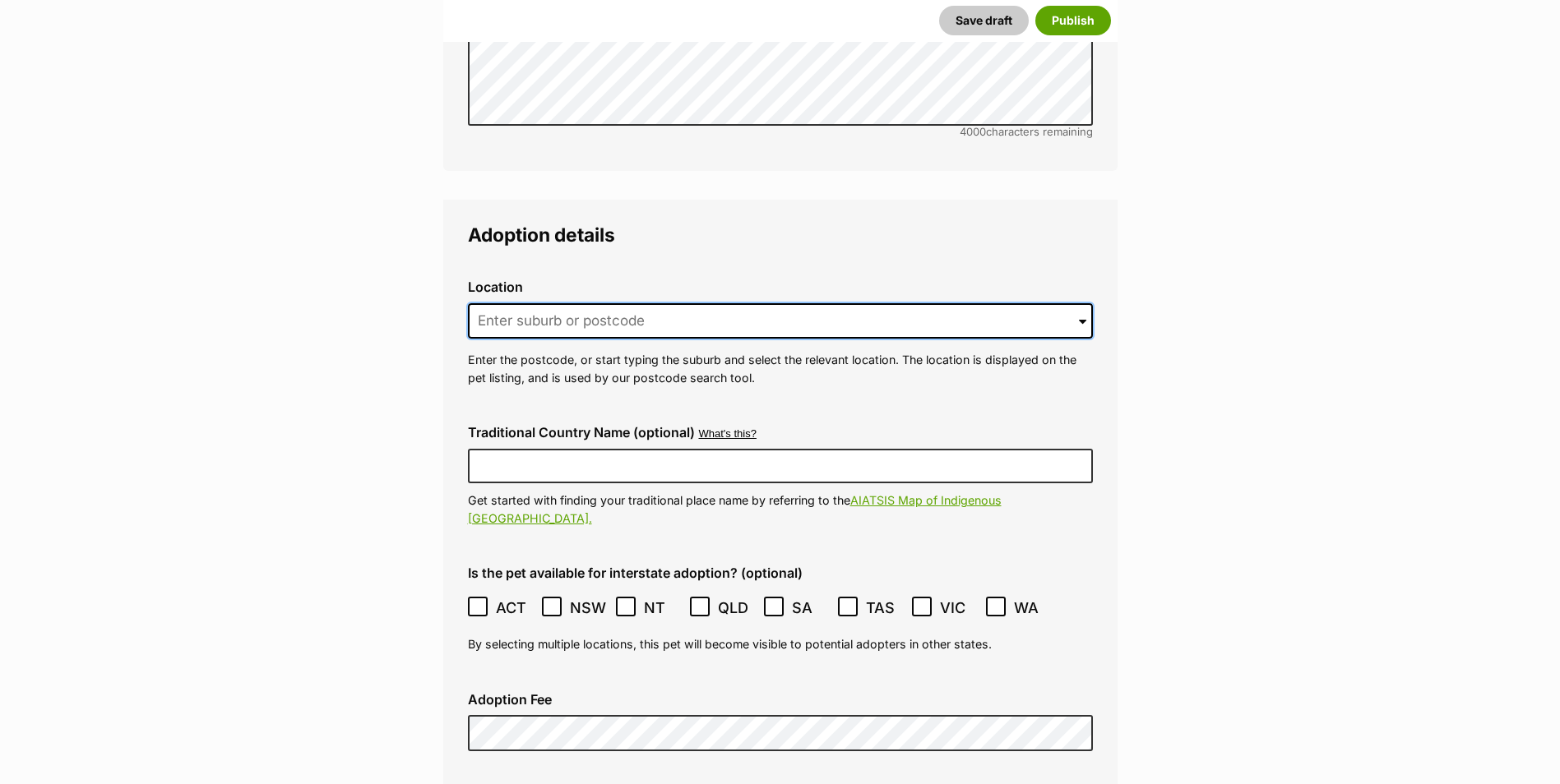
click at [508, 304] on input at bounding box center [780, 322] width 625 height 36
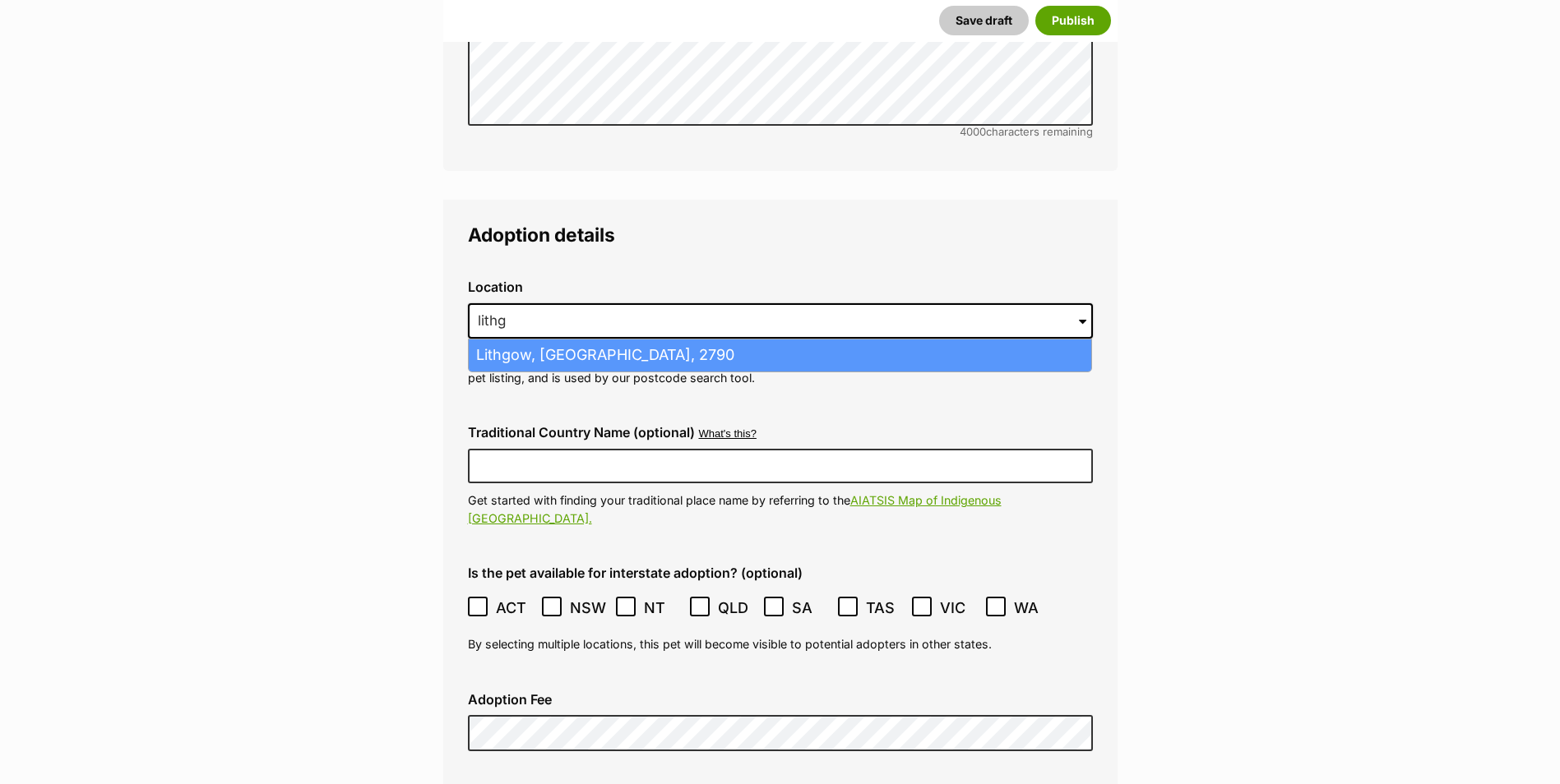
click at [513, 340] on li "Lithgow, New South Wales, 2790" at bounding box center [780, 356] width 623 height 32
type input "Lithgow, New South Wales, 2790"
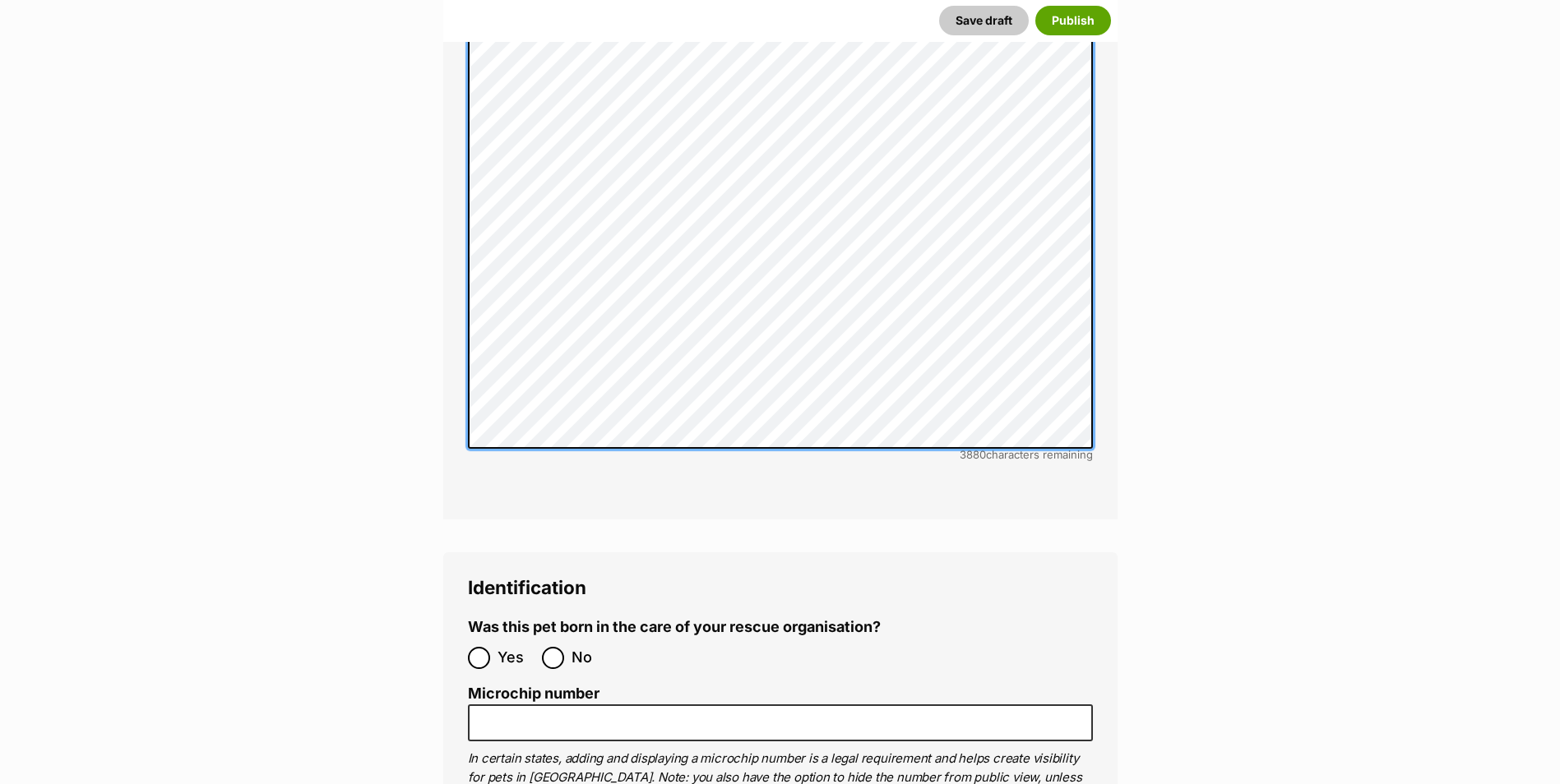
scroll to position [5121, 0]
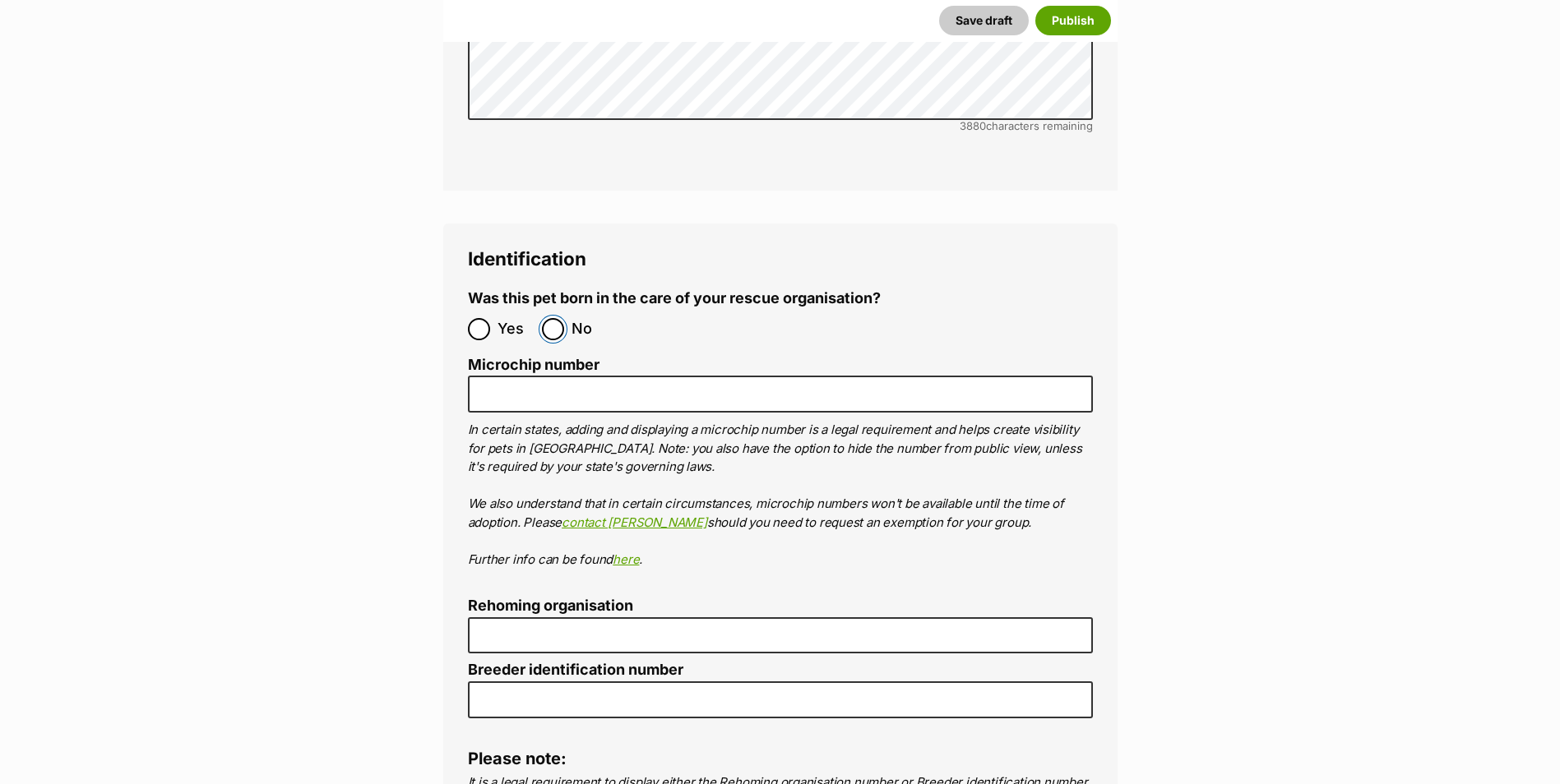
click at [554, 318] on input "No" at bounding box center [553, 328] width 22 height 22
radio input "true"
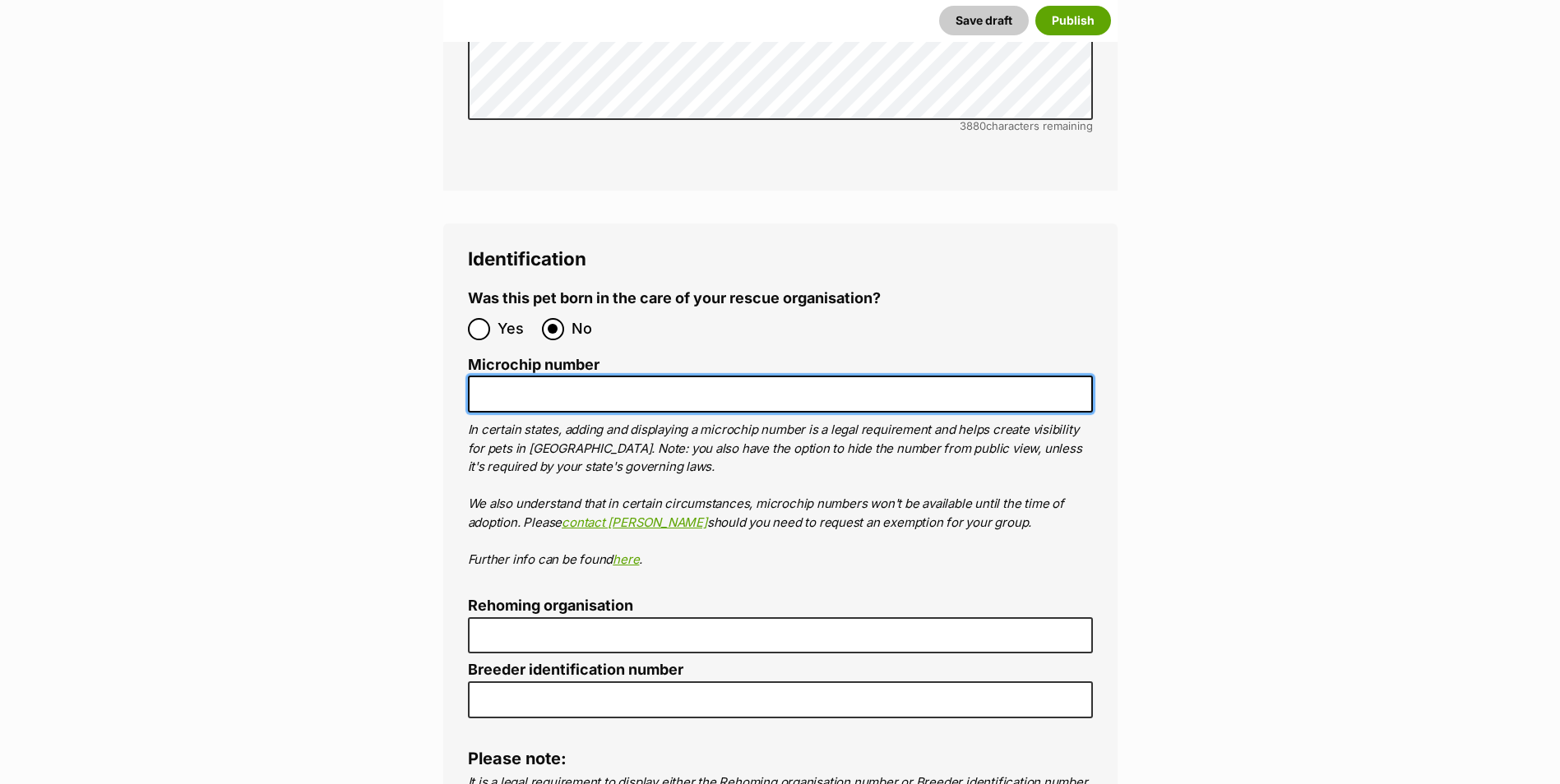
click at [558, 376] on input "Microchip number" at bounding box center [780, 394] width 625 height 37
paste input "991003003047459"
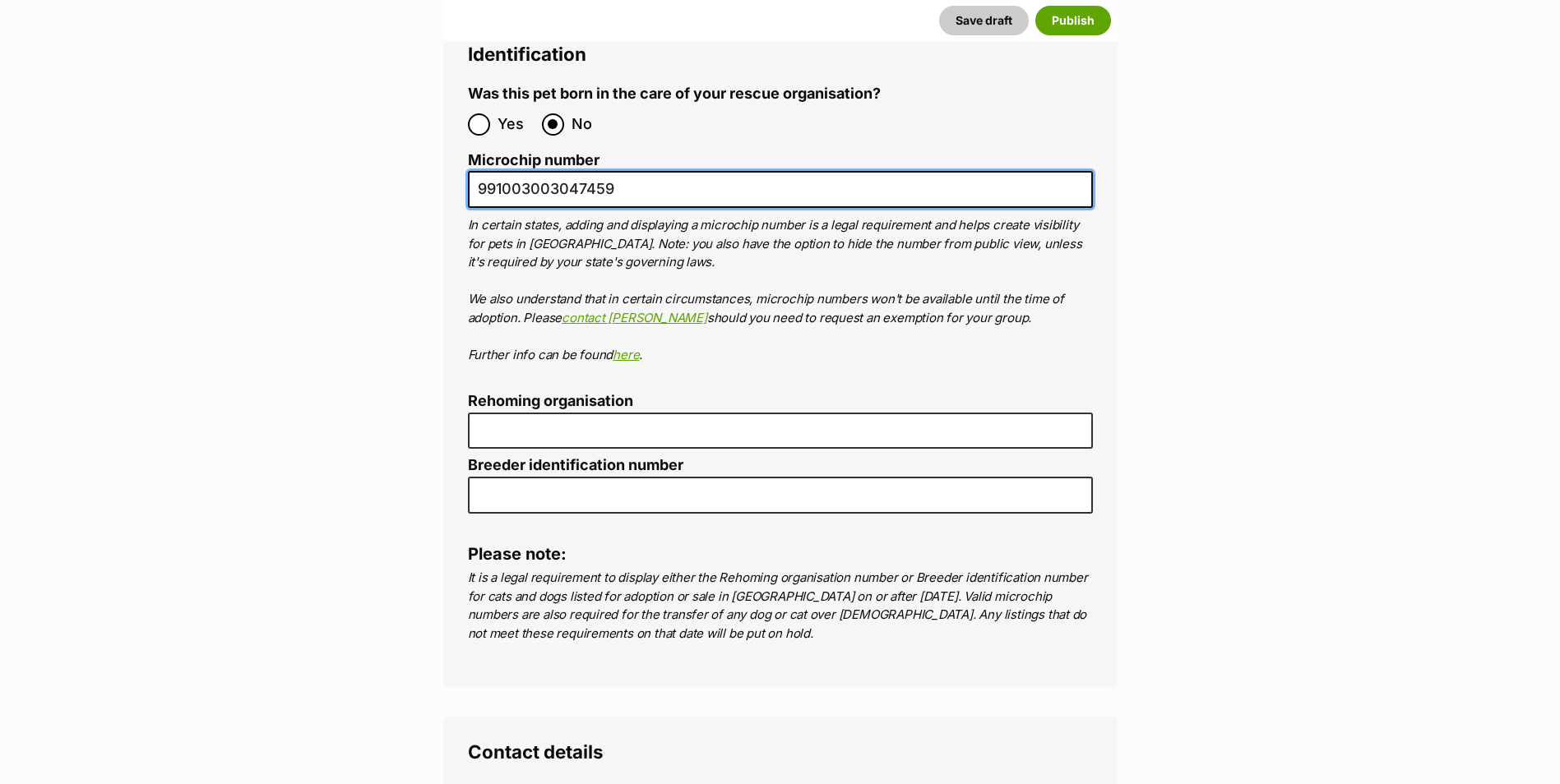
scroll to position [5367, 0]
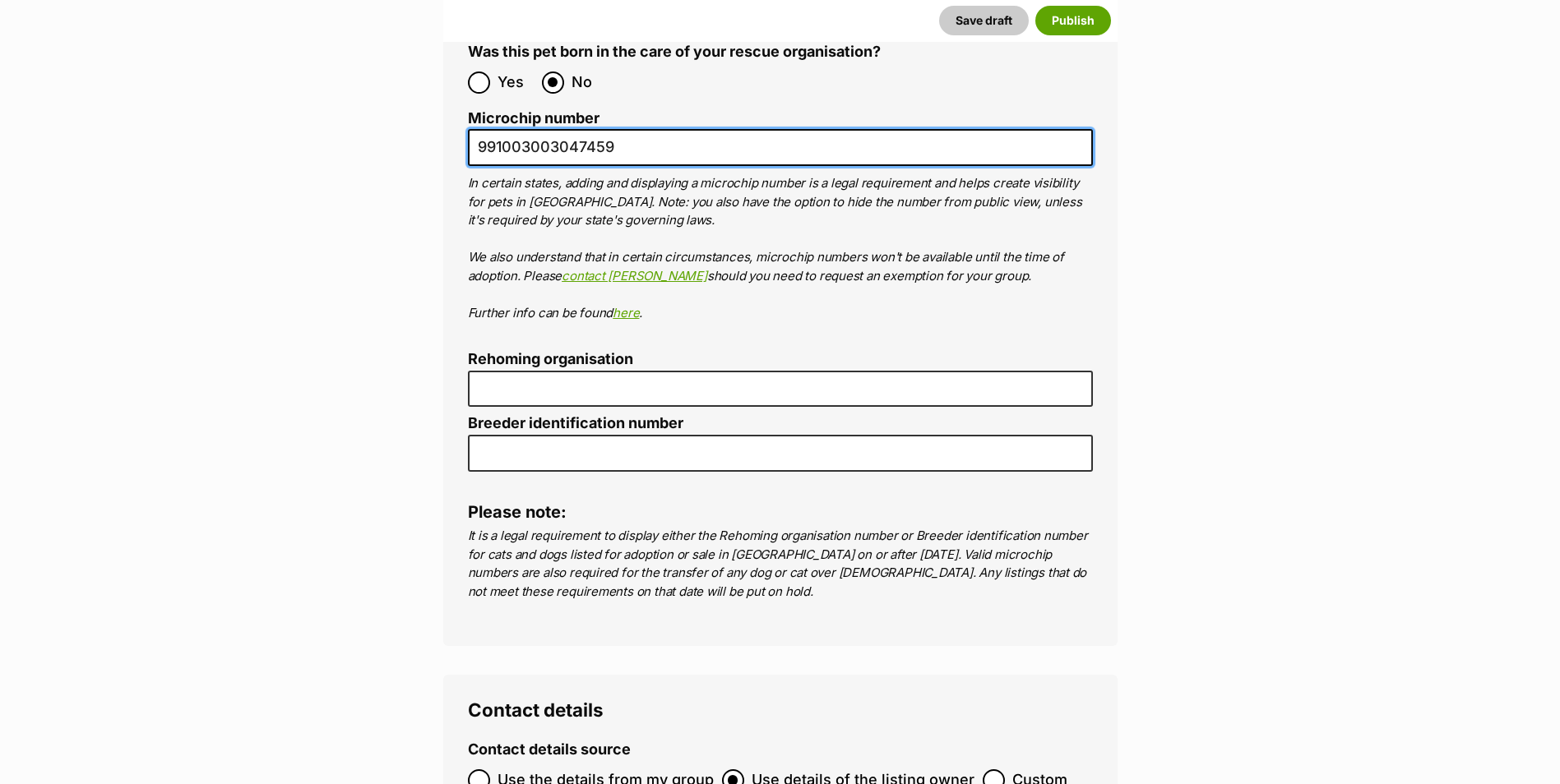
type input "991003003047459"
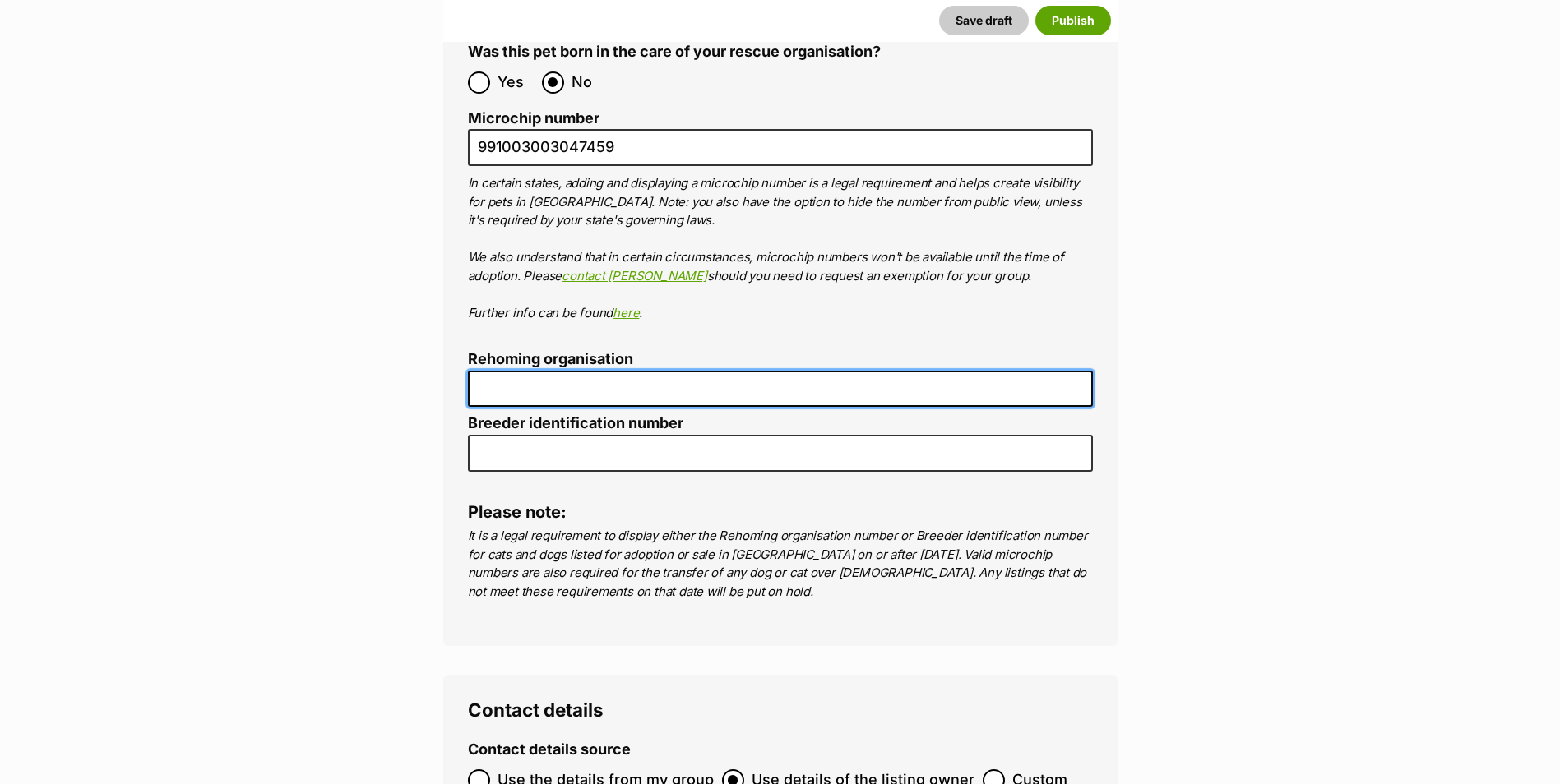
click at [496, 371] on input "Rehoming organisation" at bounding box center [780, 389] width 625 height 37
type input "R251000163"
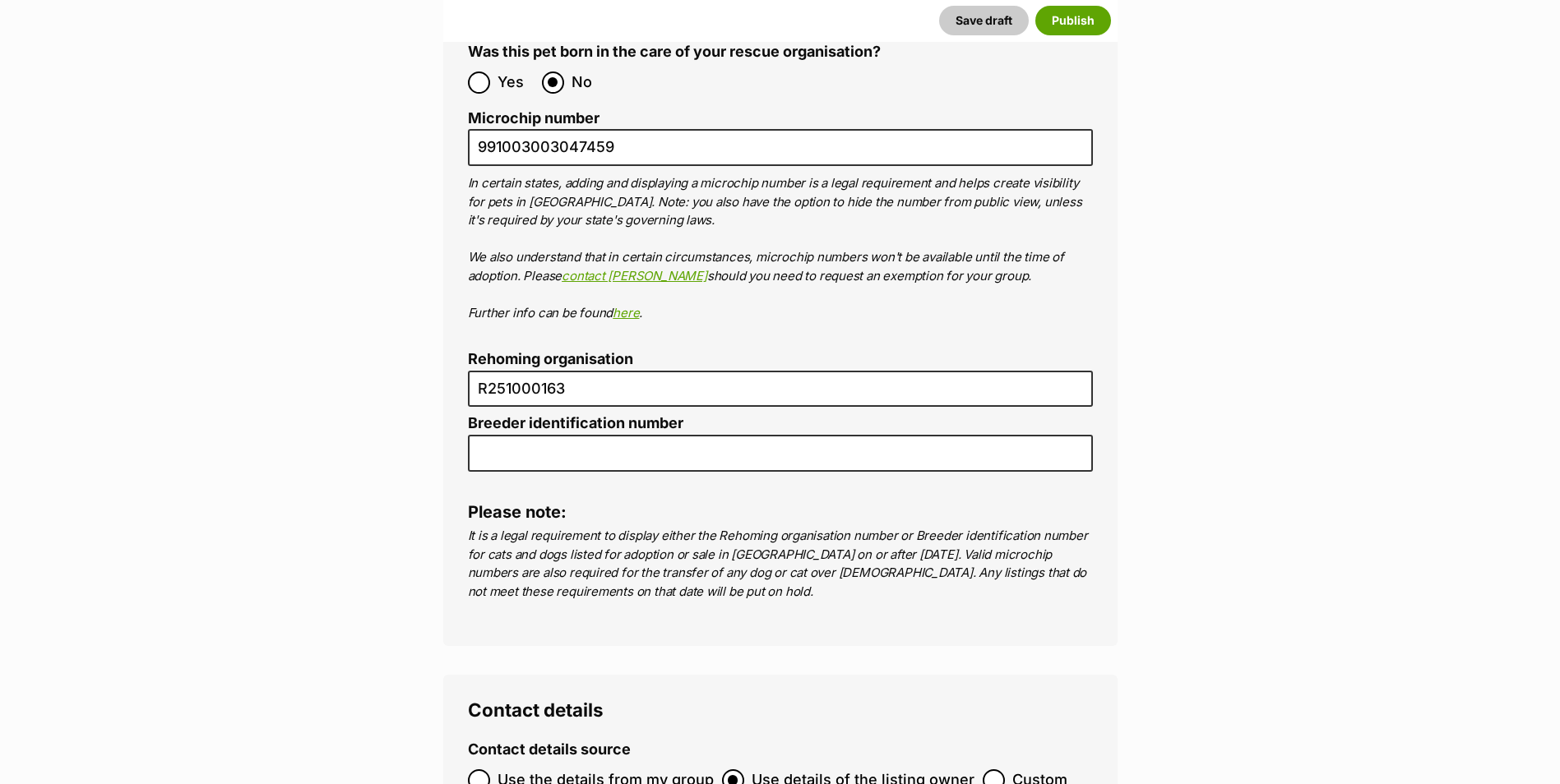
type input "Australia"
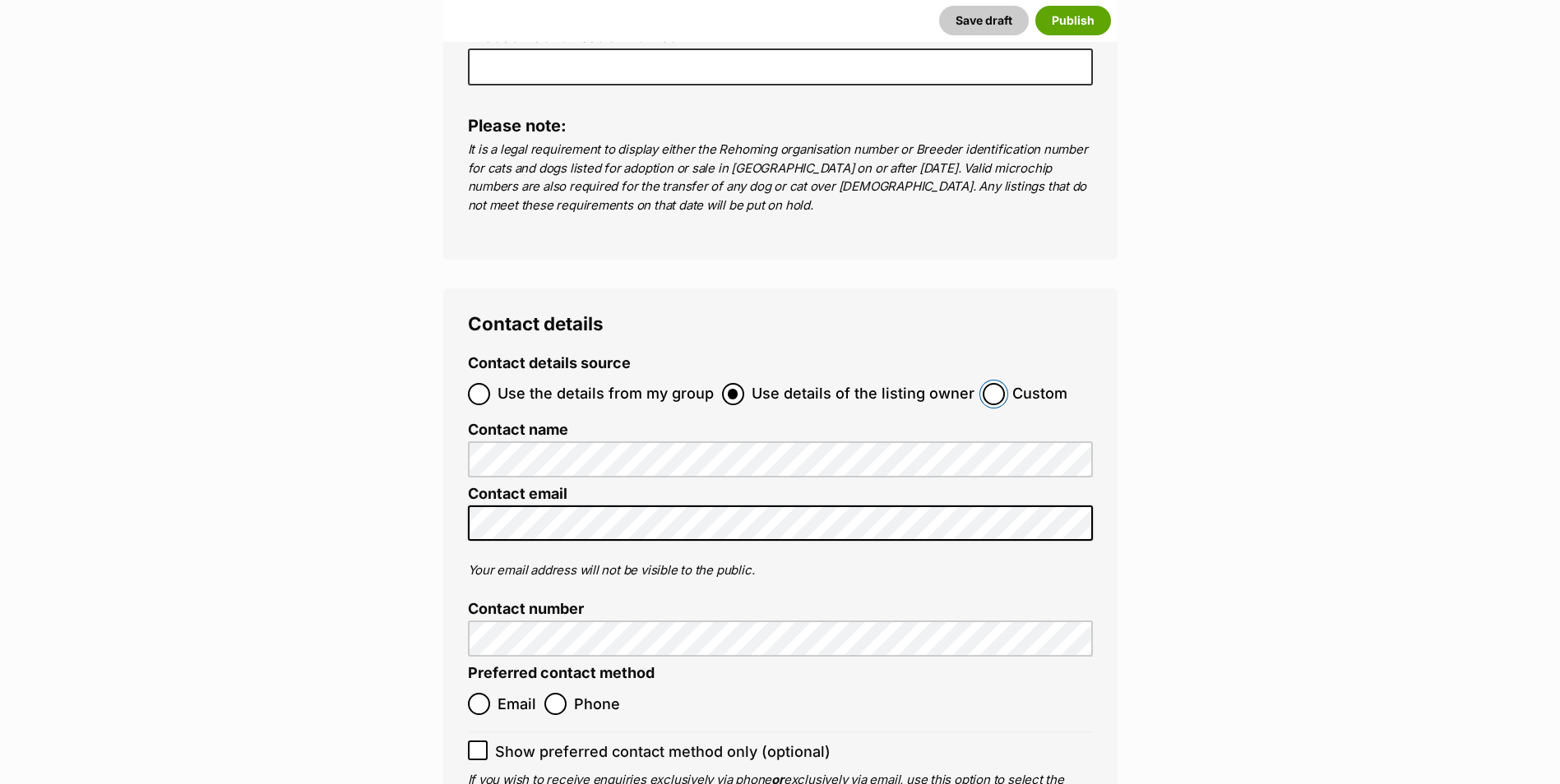
click at [992, 383] on input "Custom" at bounding box center [993, 394] width 22 height 22
radio input "true"
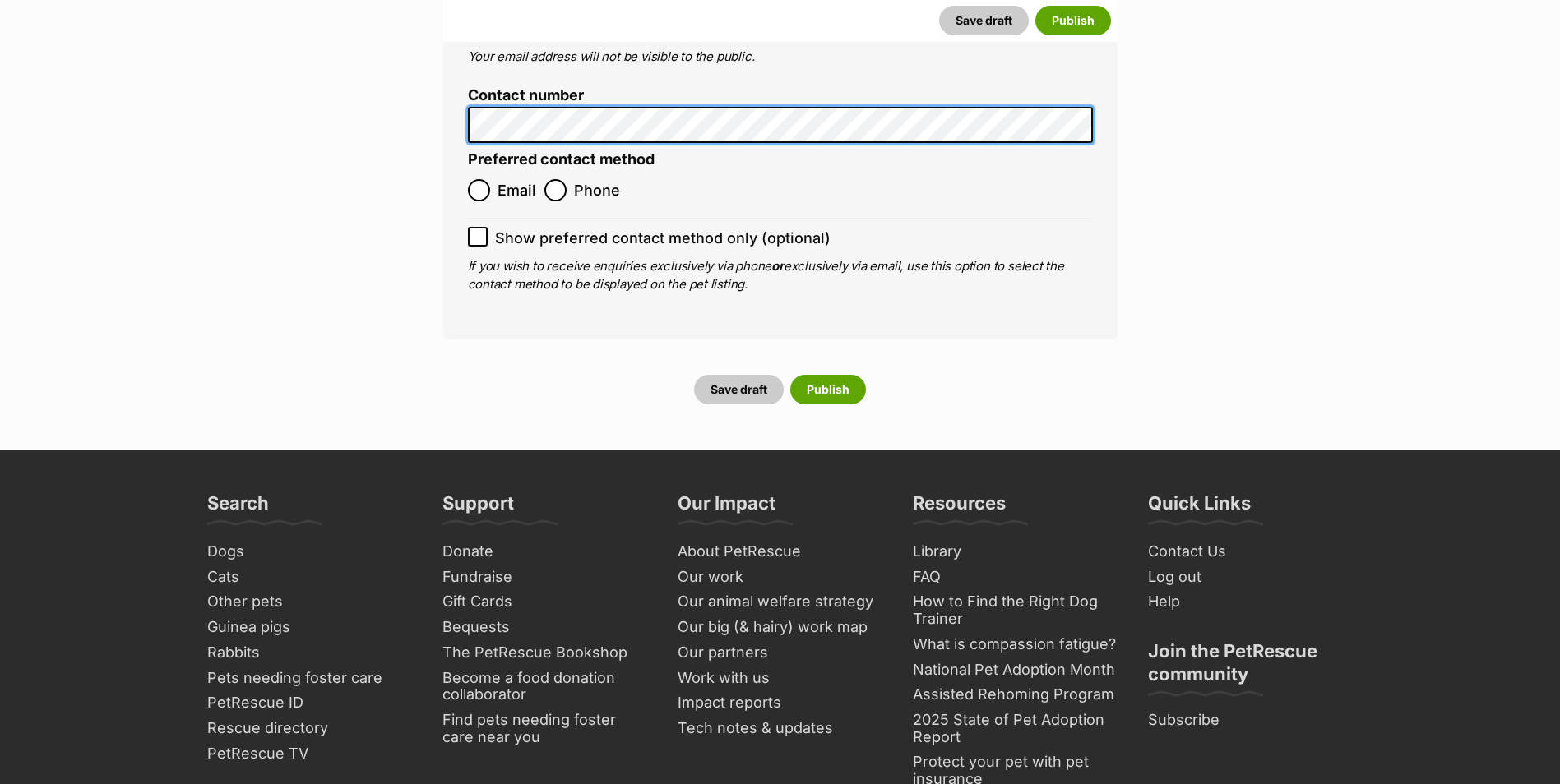
scroll to position [6378, 0]
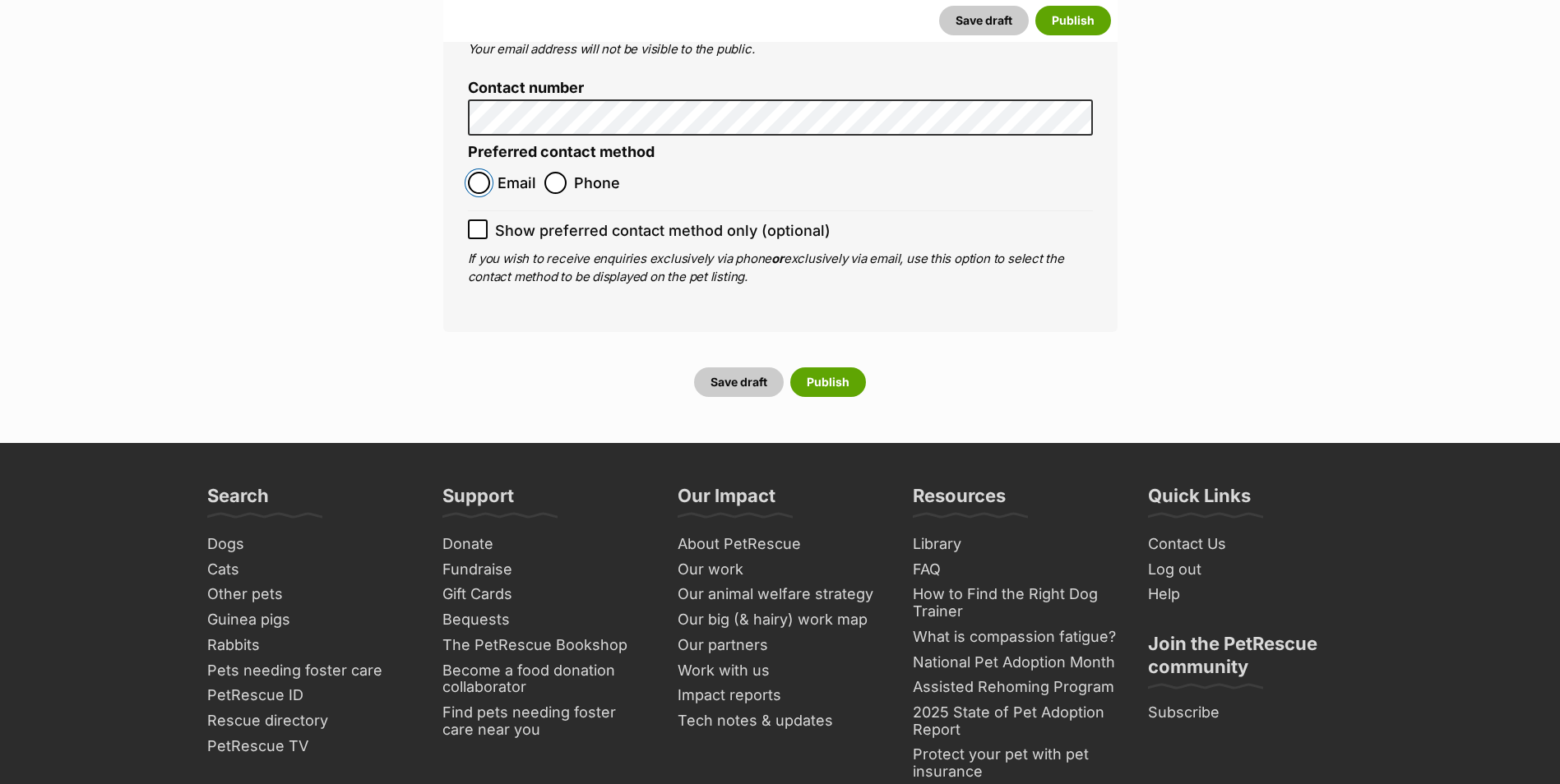
click at [486, 172] on input "Email" at bounding box center [479, 182] width 22 height 22
radio input "true"
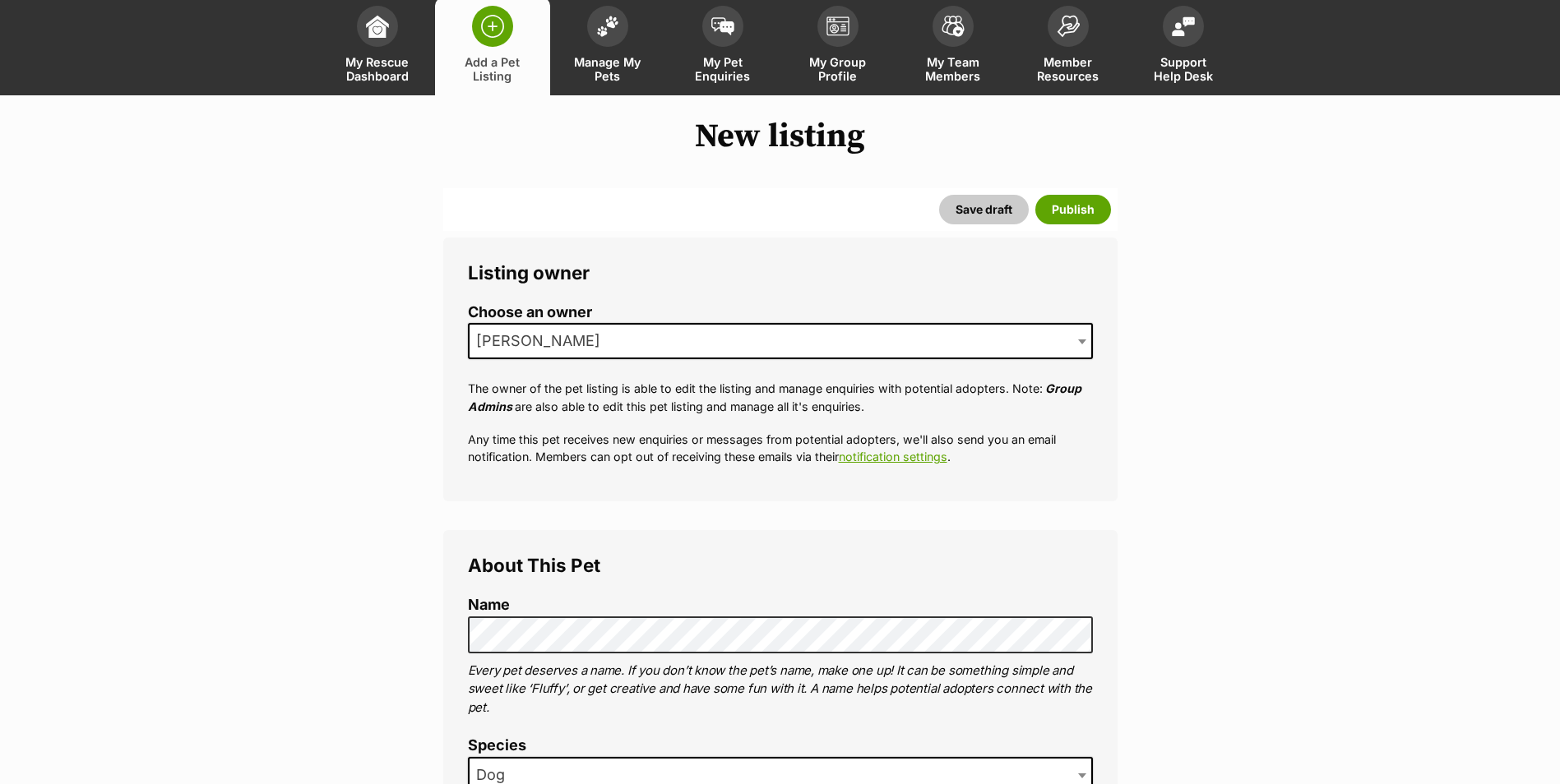
scroll to position [47, 0]
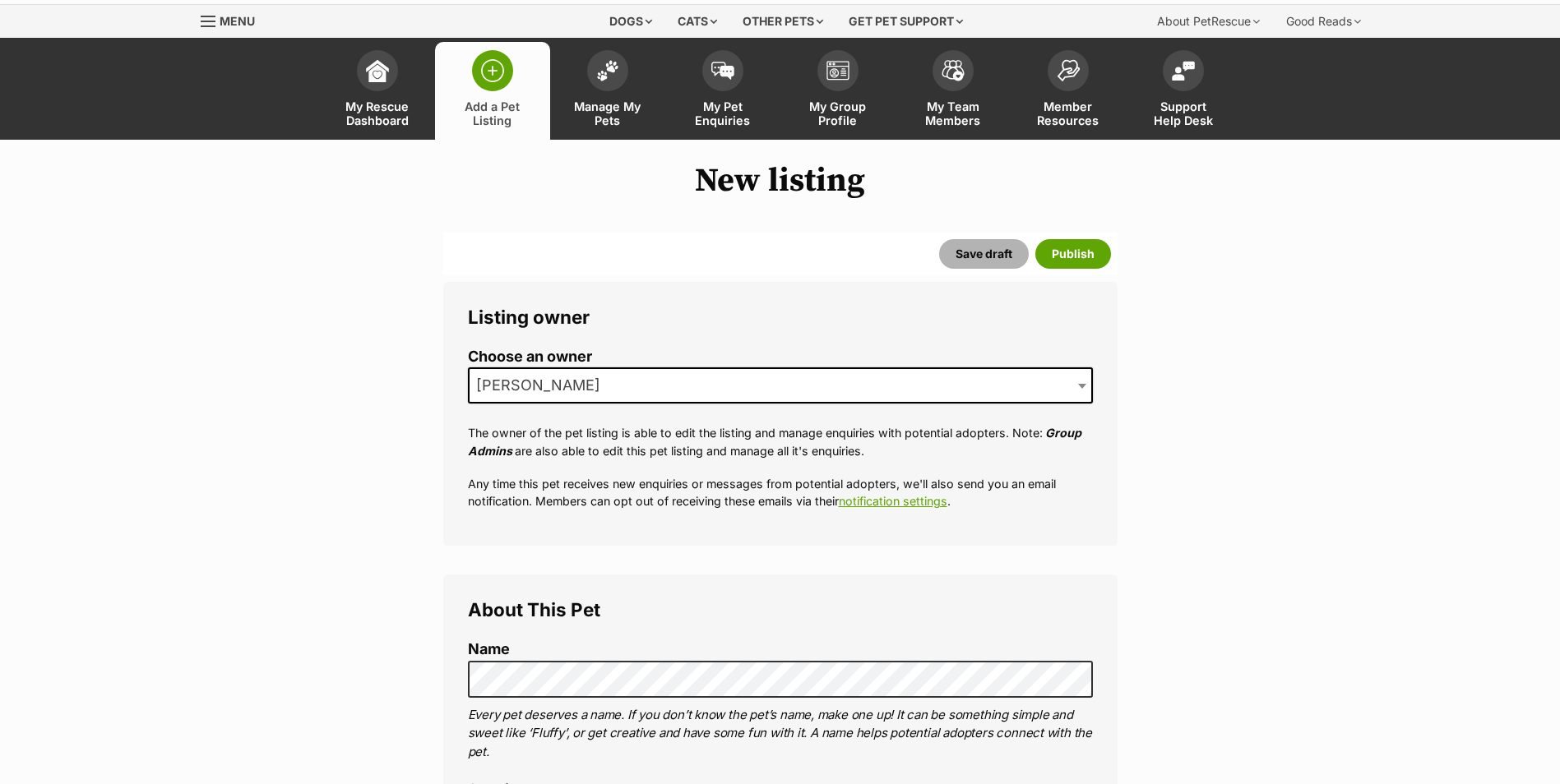
click at [974, 252] on button "Save draft" at bounding box center [984, 253] width 89 height 29
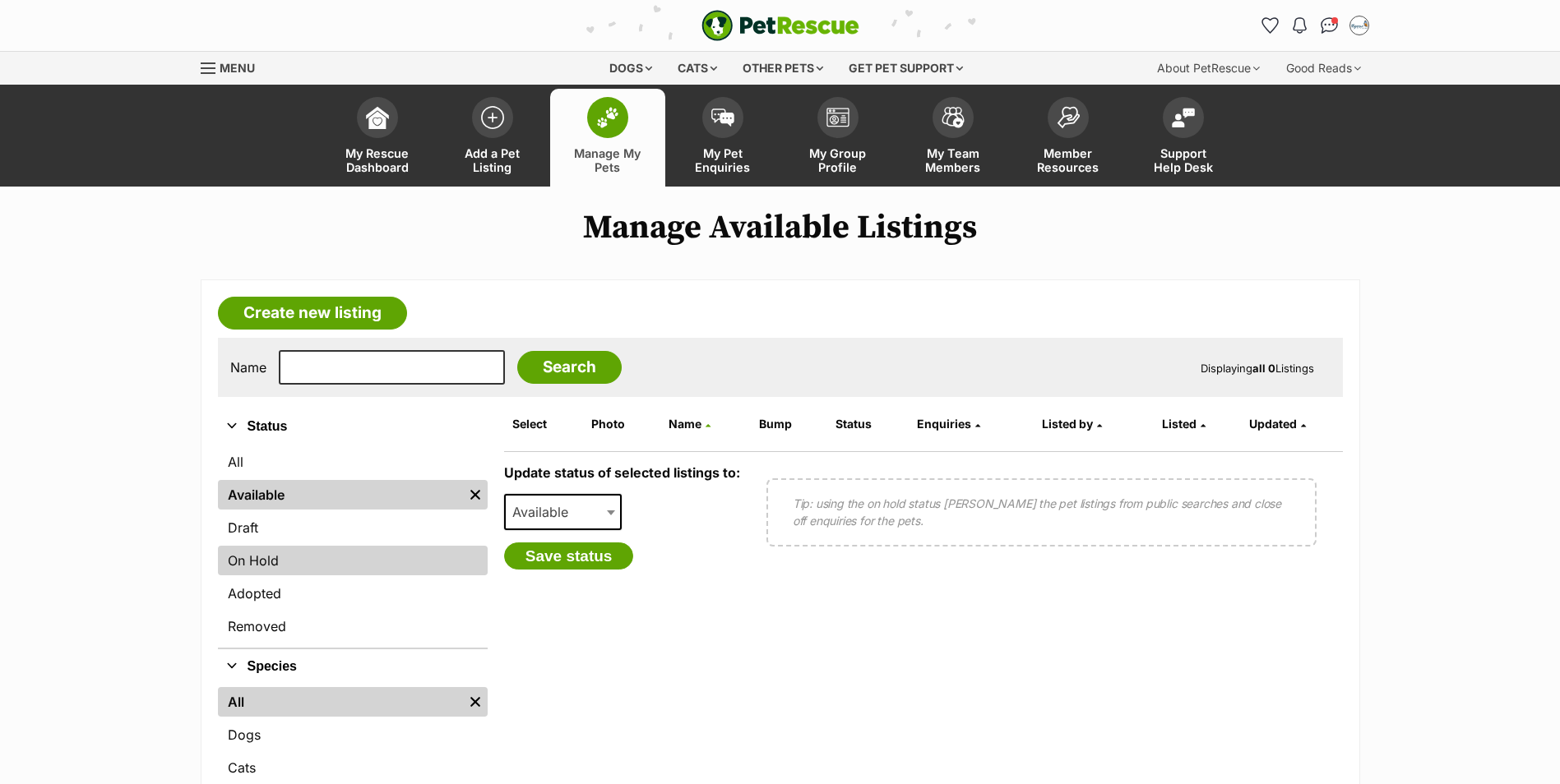
click at [270, 560] on link "On Hold" at bounding box center [353, 560] width 270 height 29
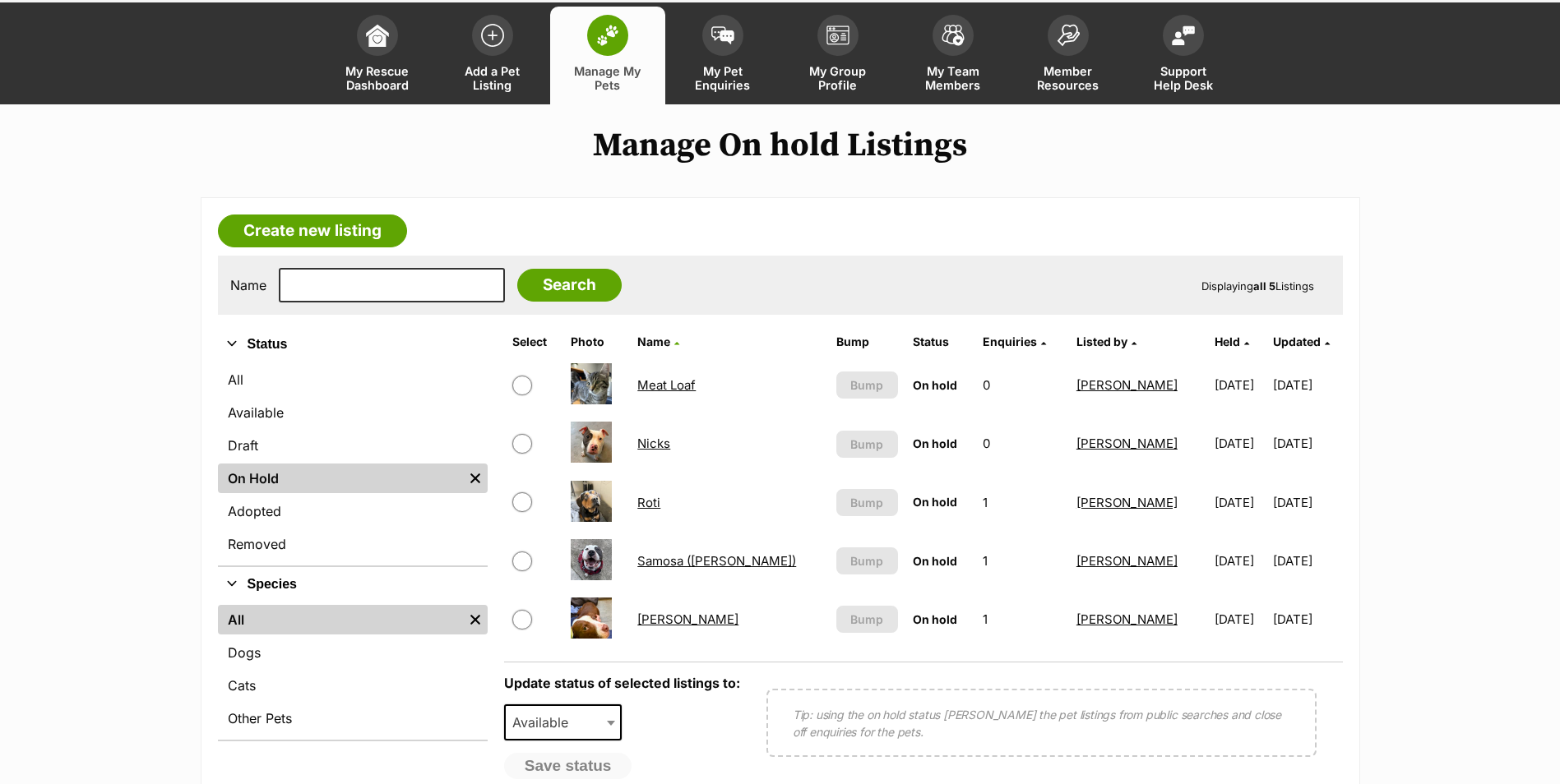
click at [520, 385] on input "checkbox" at bounding box center [522, 385] width 20 height 20
checkbox input "true"
click at [546, 731] on span "Available" at bounding box center [545, 722] width 79 height 23
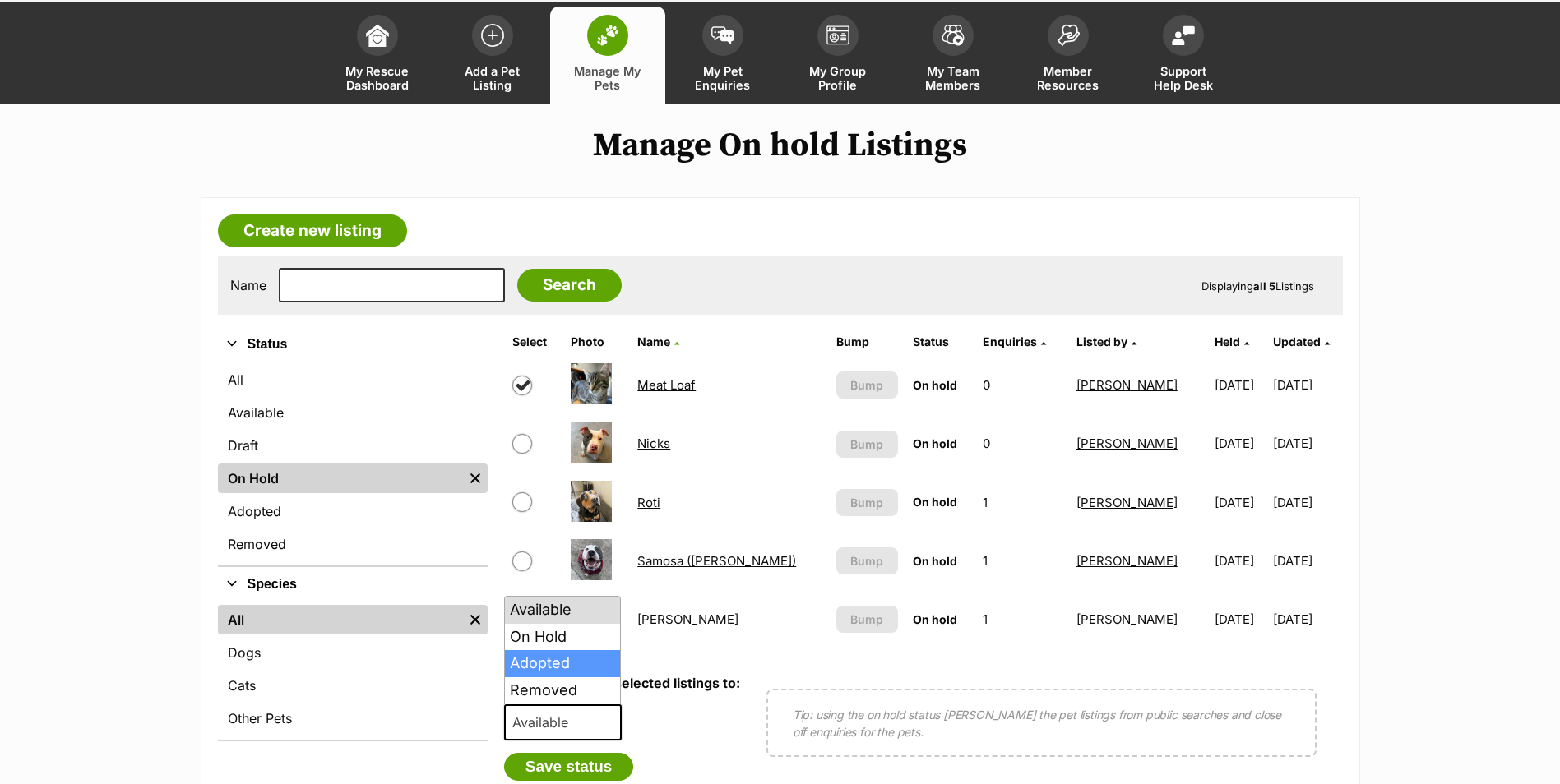
select select "rehomed"
click at [565, 772] on button "Save status" at bounding box center [569, 767] width 130 height 28
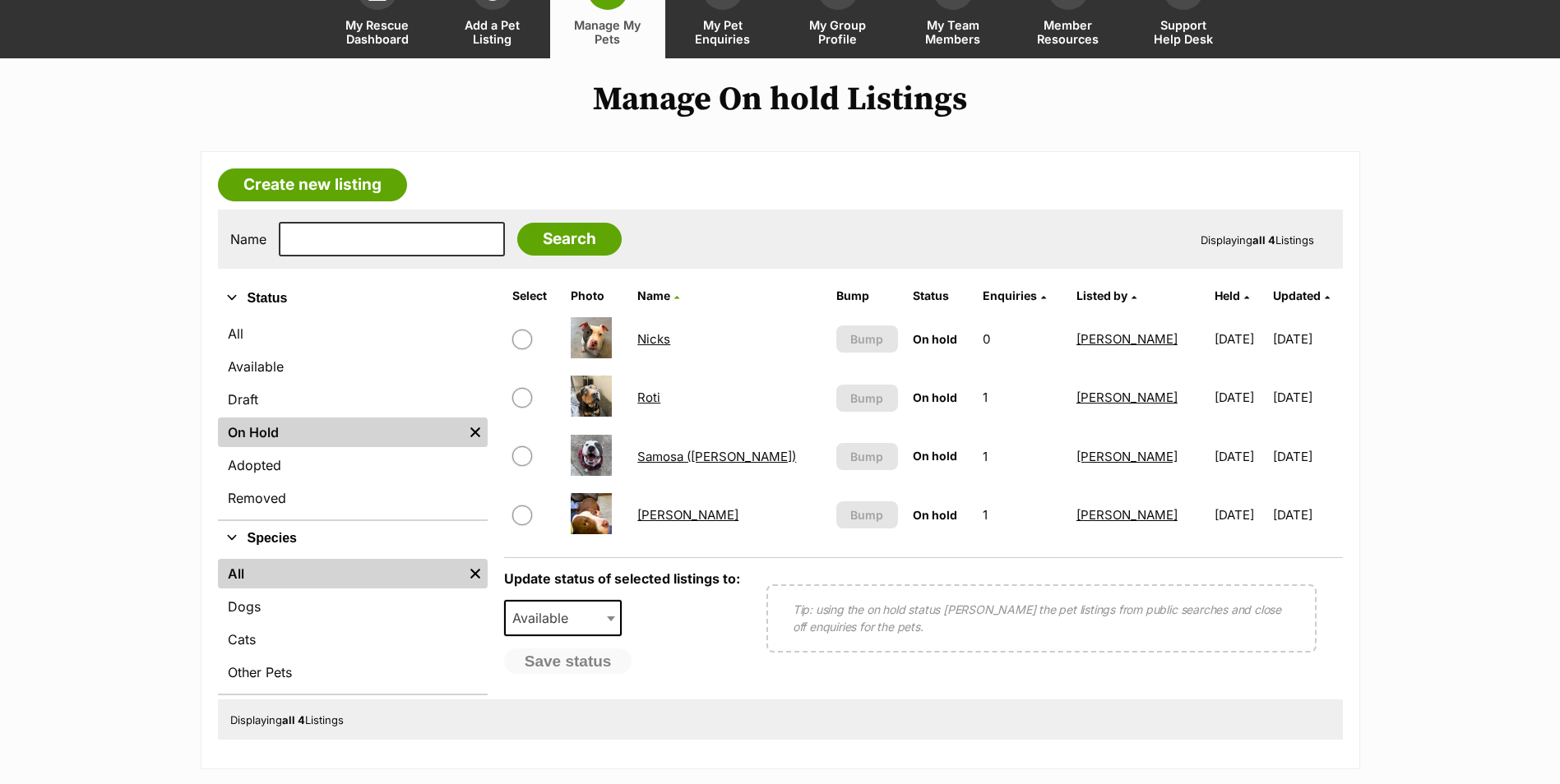
scroll to position [164, 0]
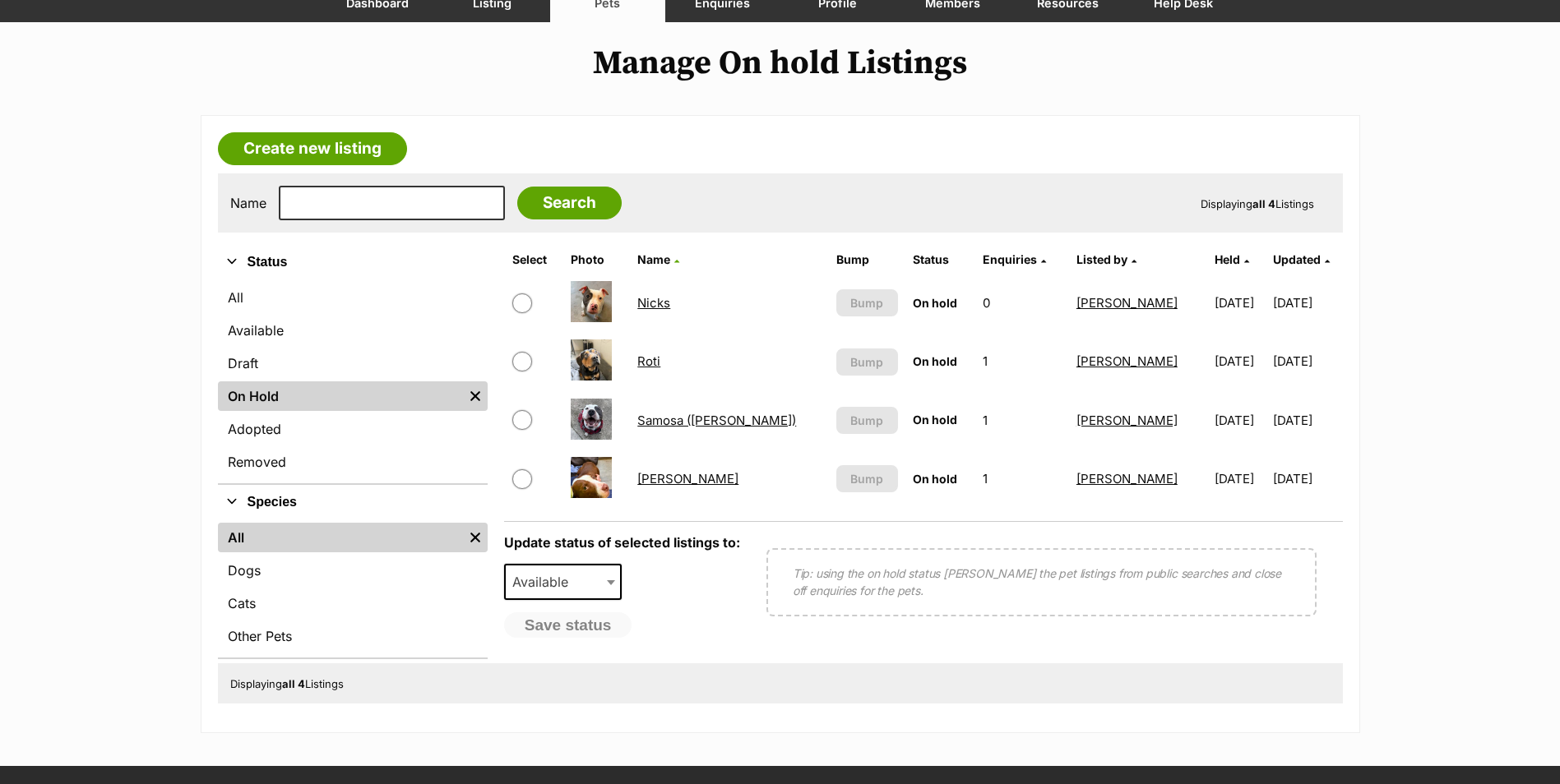
click at [517, 363] on input "checkbox" at bounding box center [522, 362] width 20 height 20
checkbox input "true"
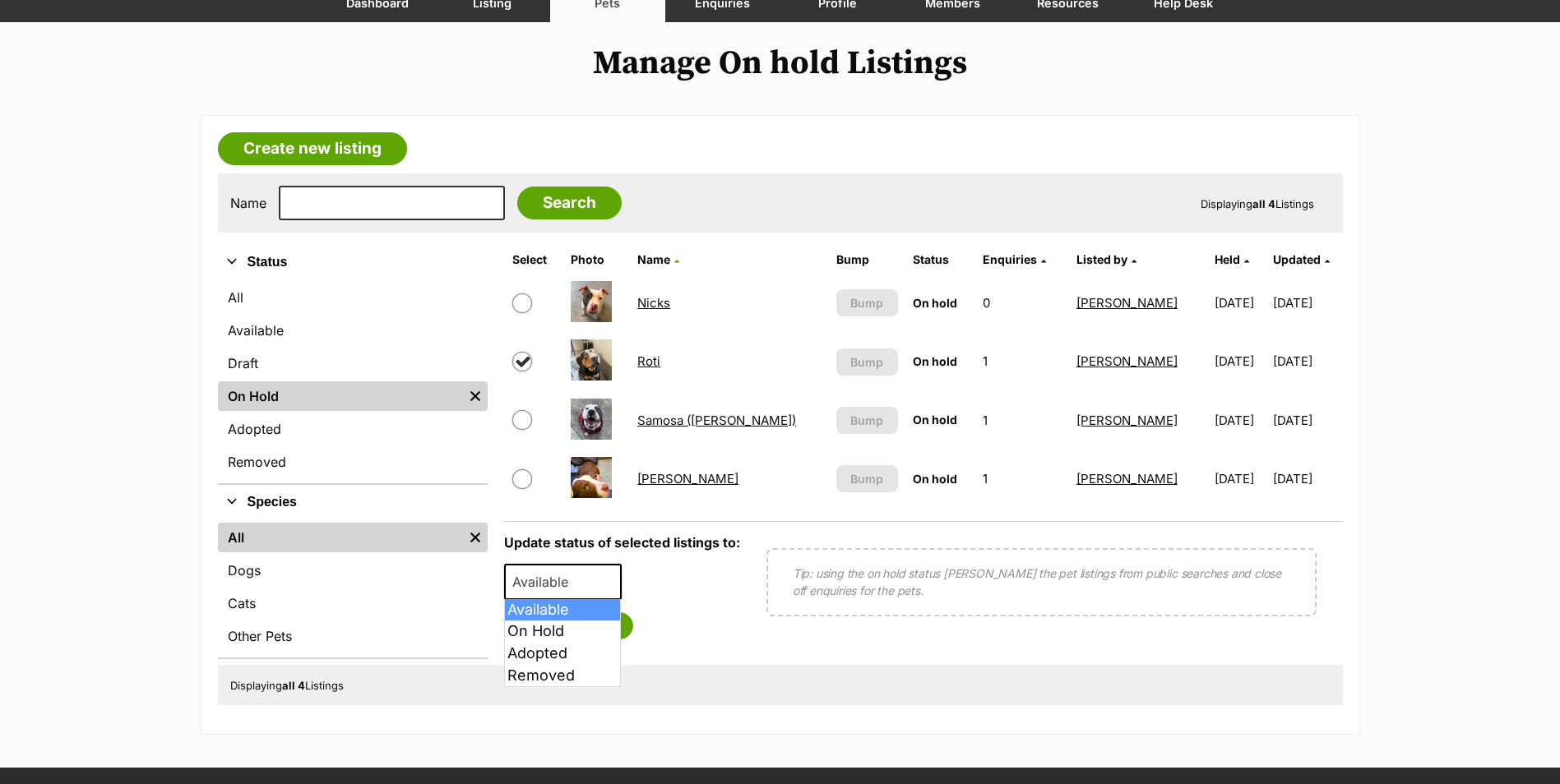
click at [572, 578] on span "Available" at bounding box center [545, 582] width 79 height 23
select select "rehomed"
click at [573, 636] on button "Save status" at bounding box center [569, 625] width 130 height 28
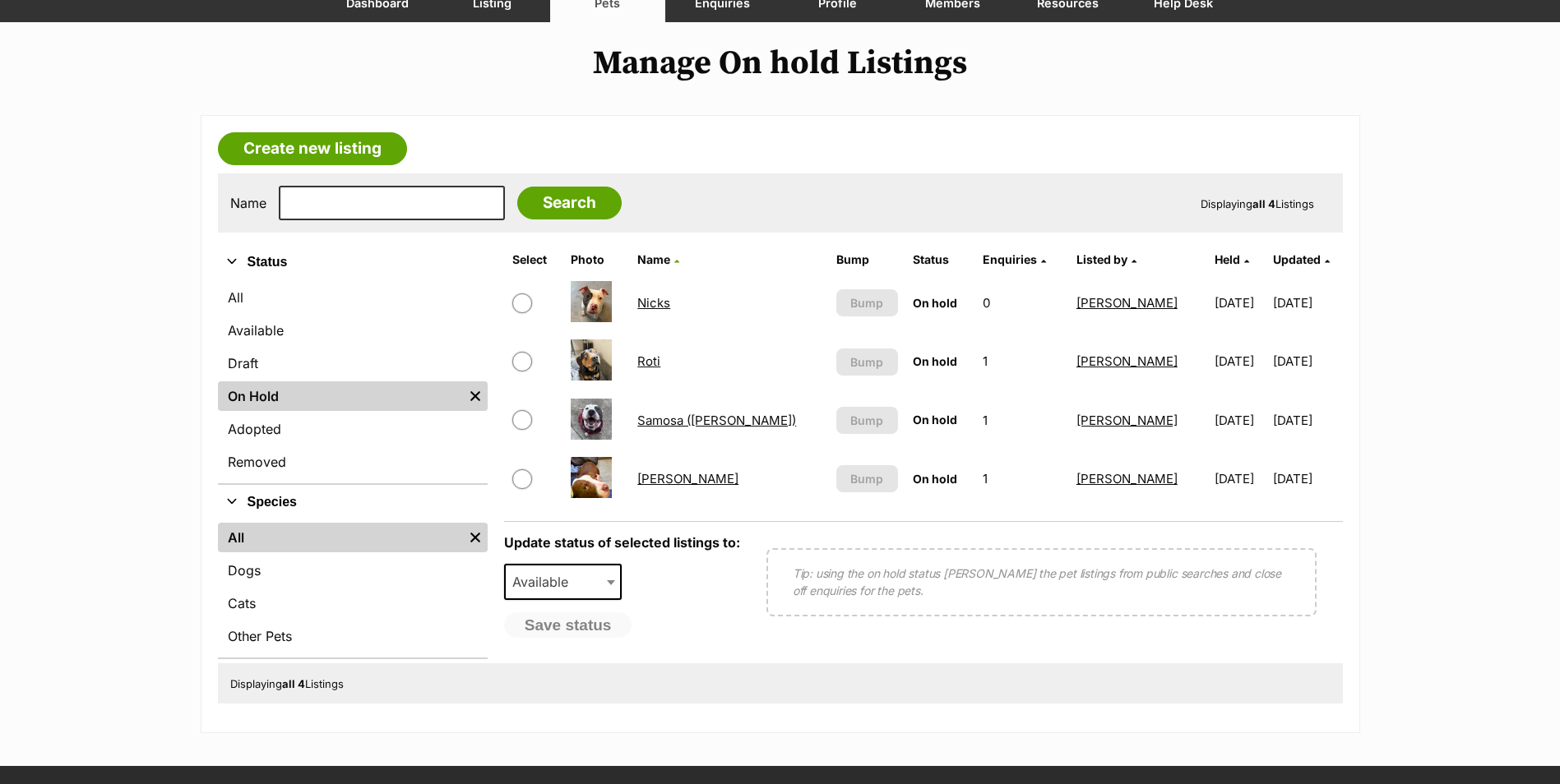
click at [678, 478] on link "Sid Vicious" at bounding box center [687, 478] width 102 height 15
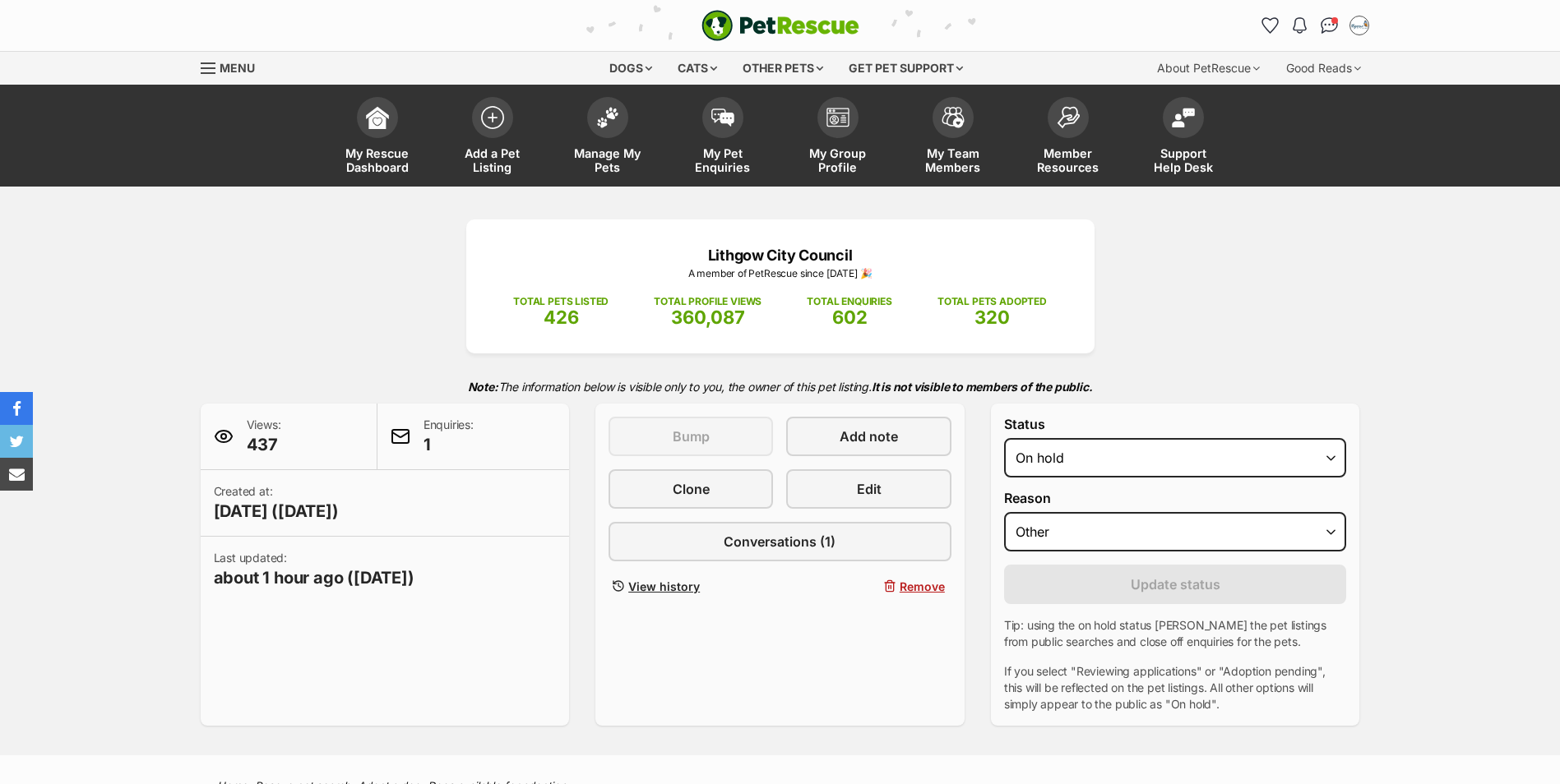
select select "other"
click at [859, 497] on span "Edit" at bounding box center [870, 489] width 25 height 20
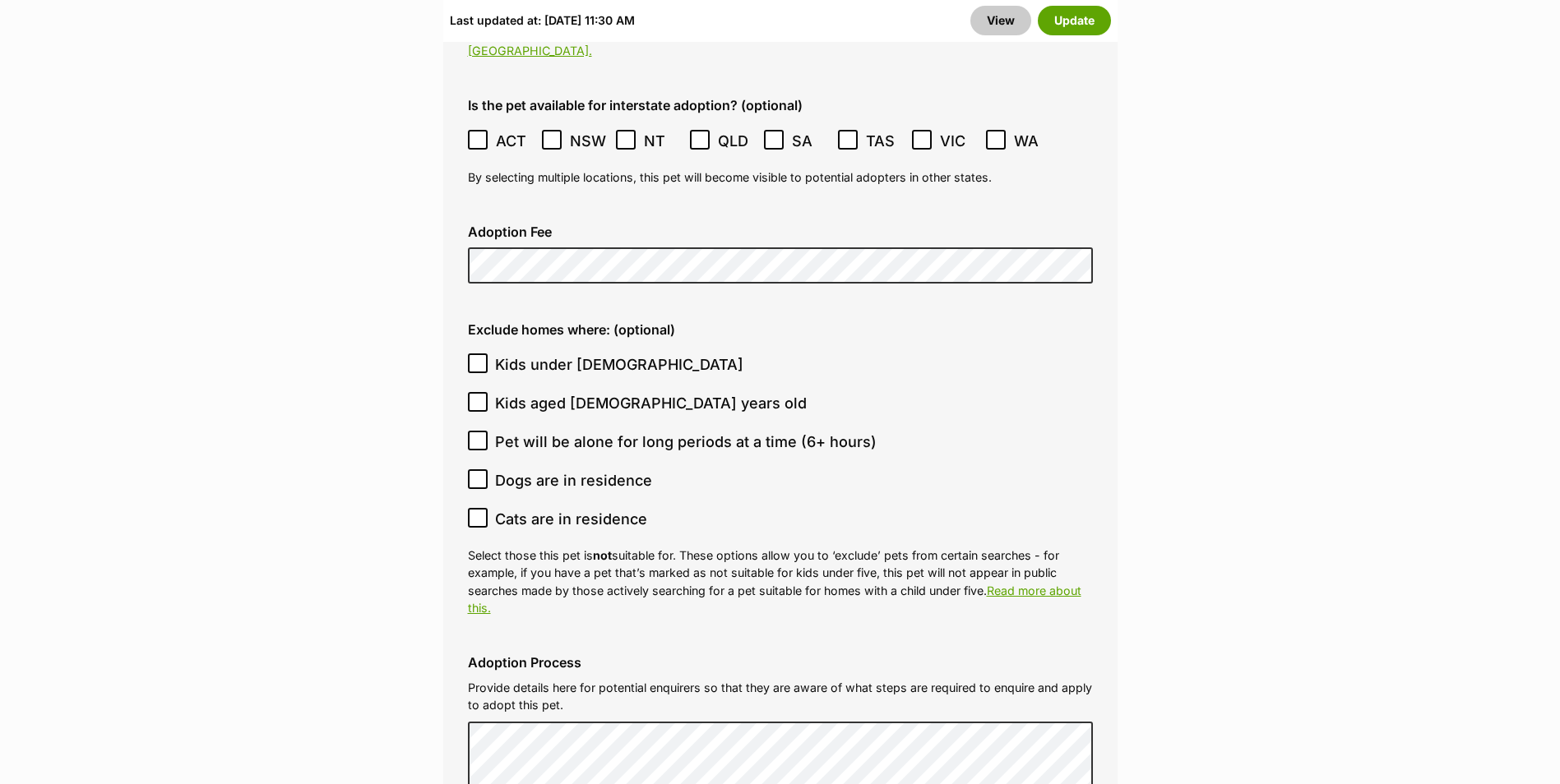
scroll to position [4851, 0]
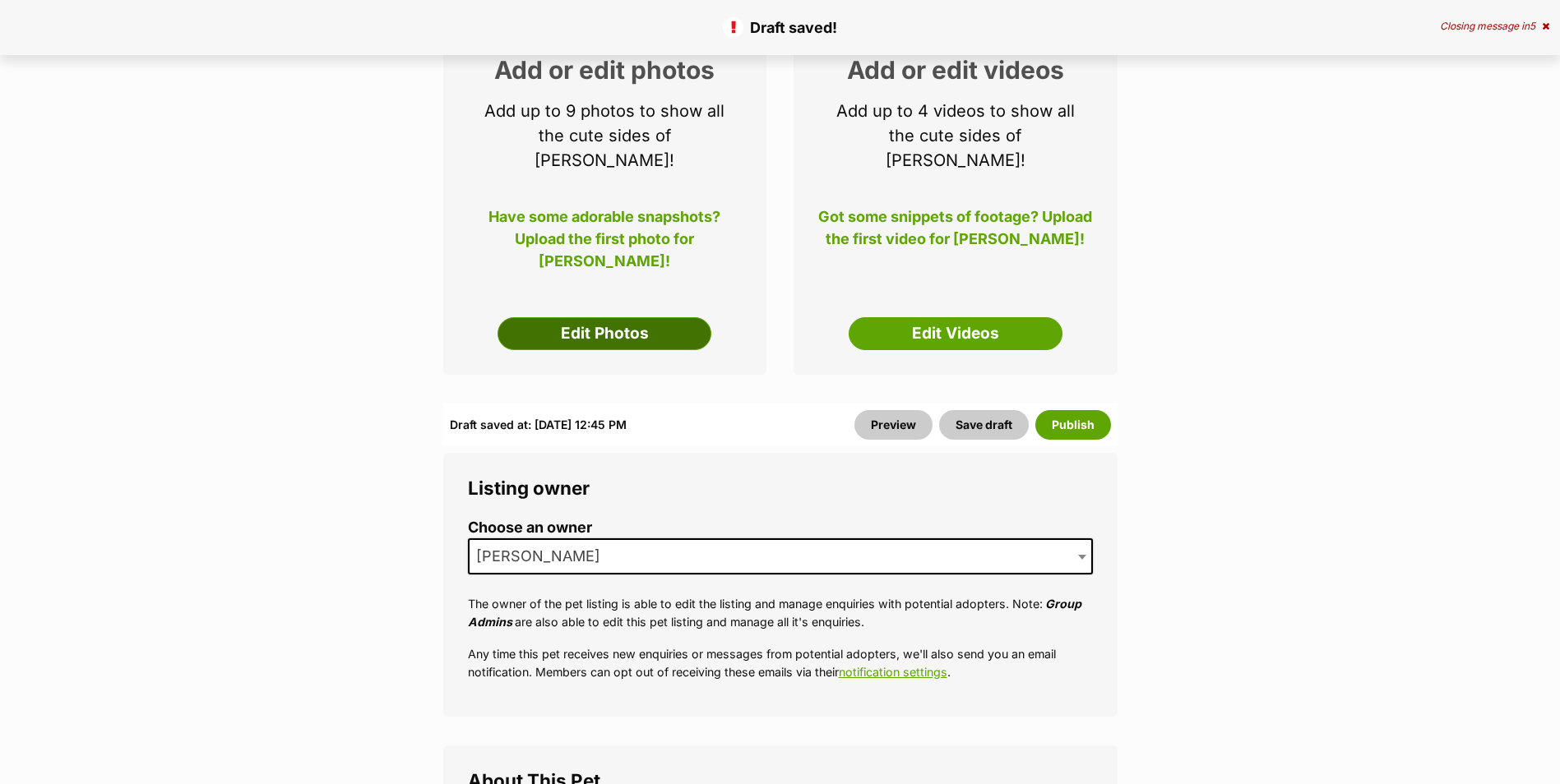
click at [604, 317] on link "Edit Photos" at bounding box center [604, 333] width 214 height 33
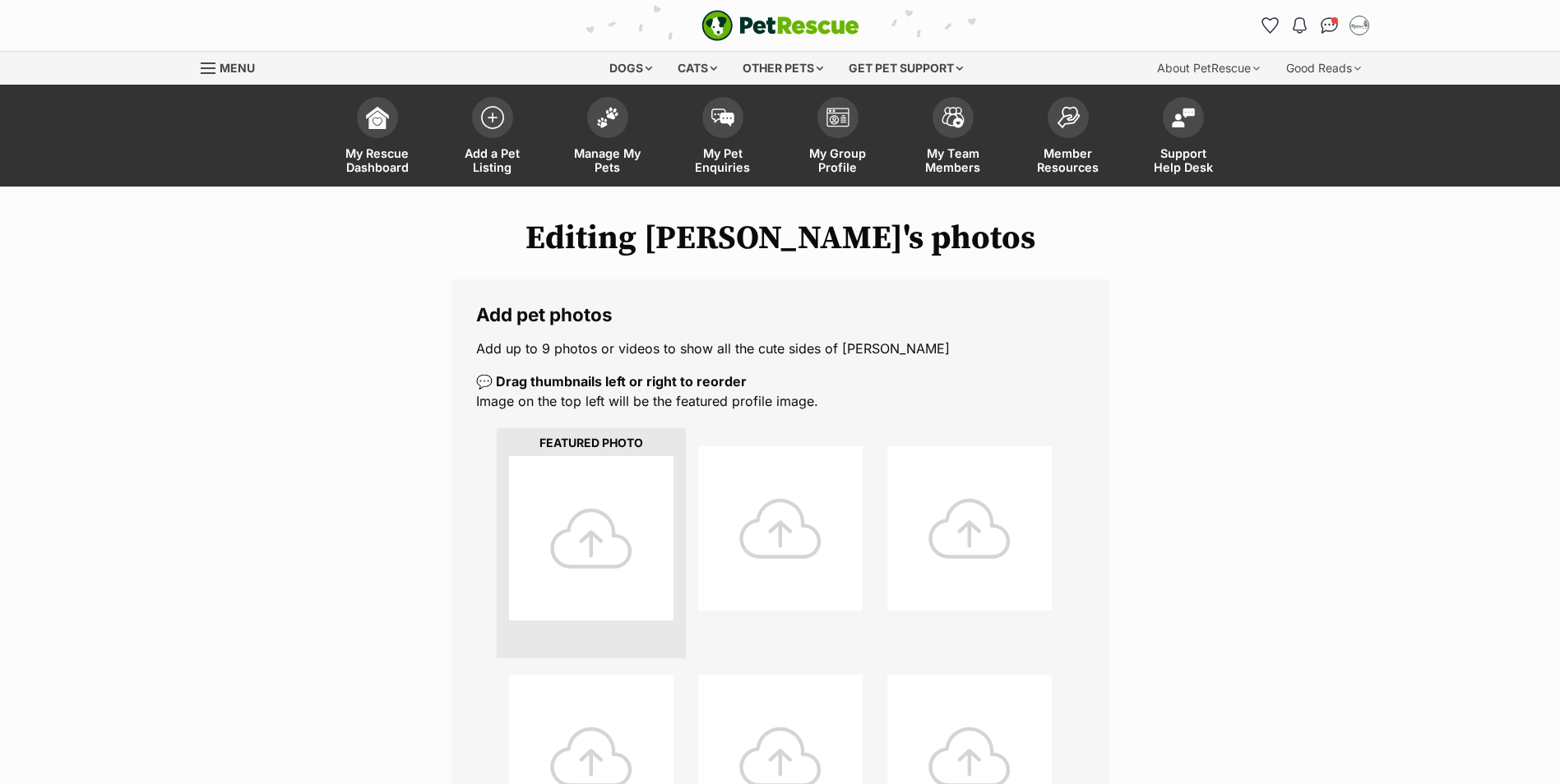
click at [593, 529] on div at bounding box center [591, 538] width 164 height 164
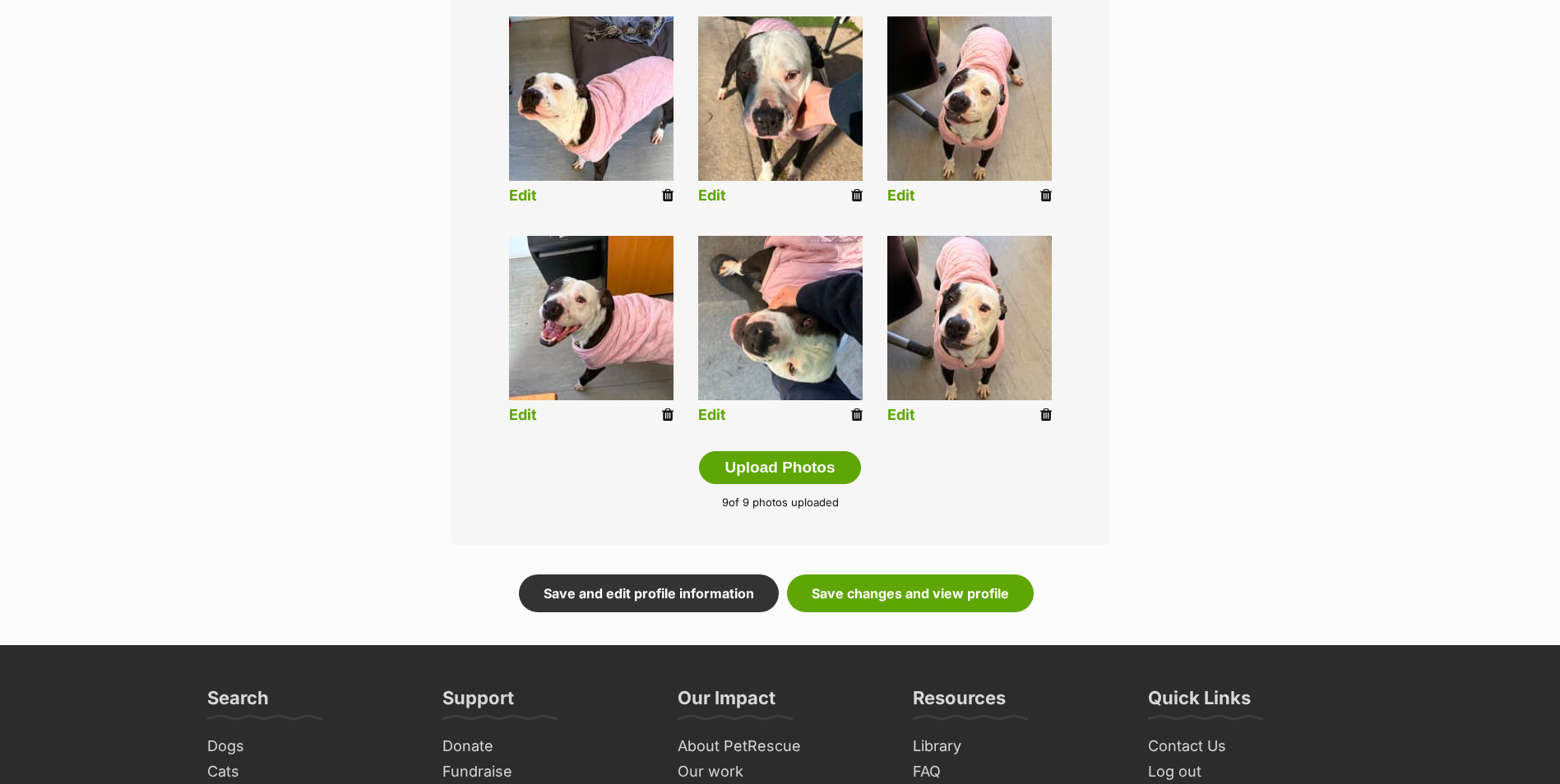
scroll to position [740, 0]
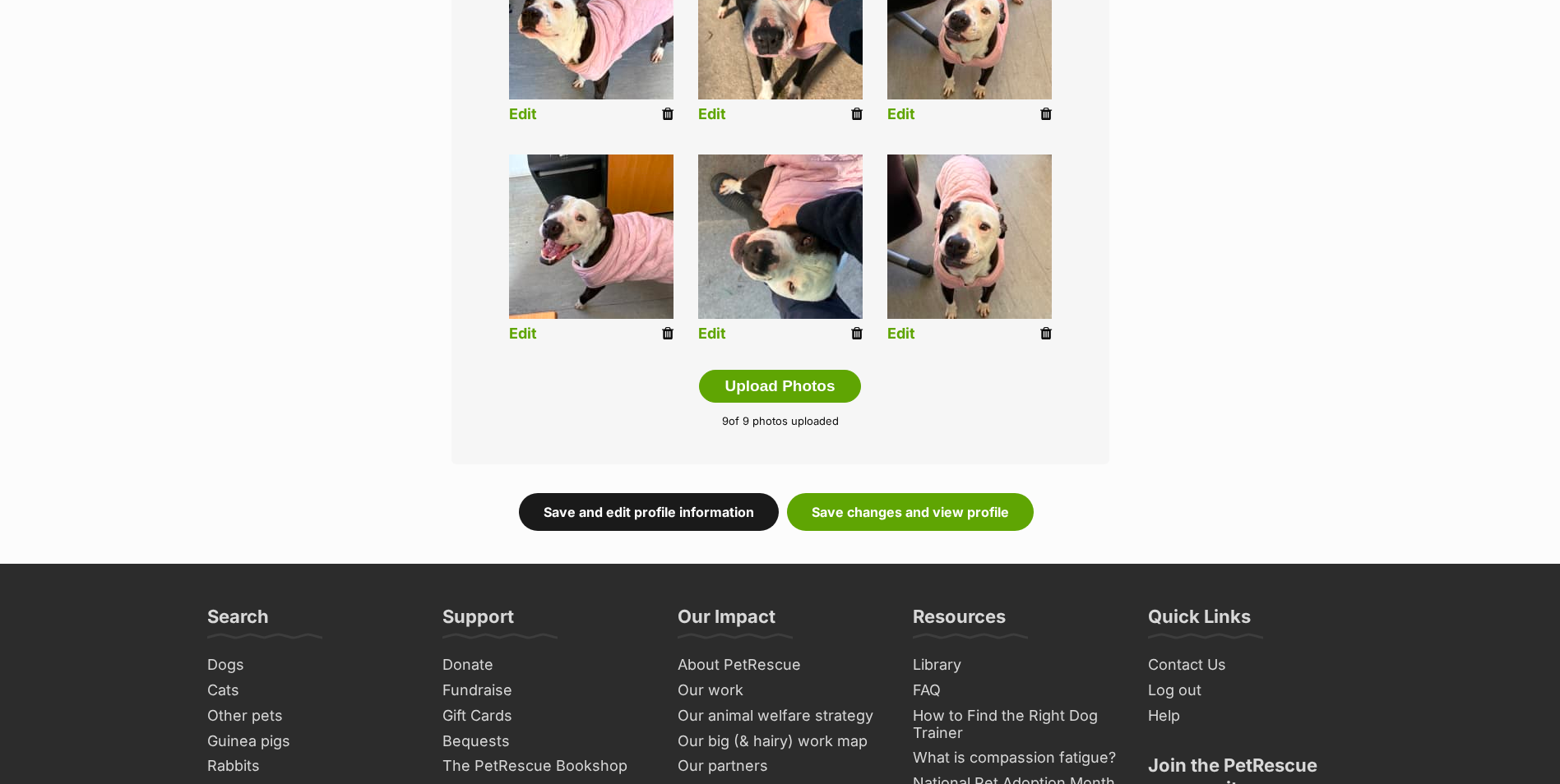
click at [623, 516] on link "Save and edit profile information" at bounding box center [649, 513] width 260 height 38
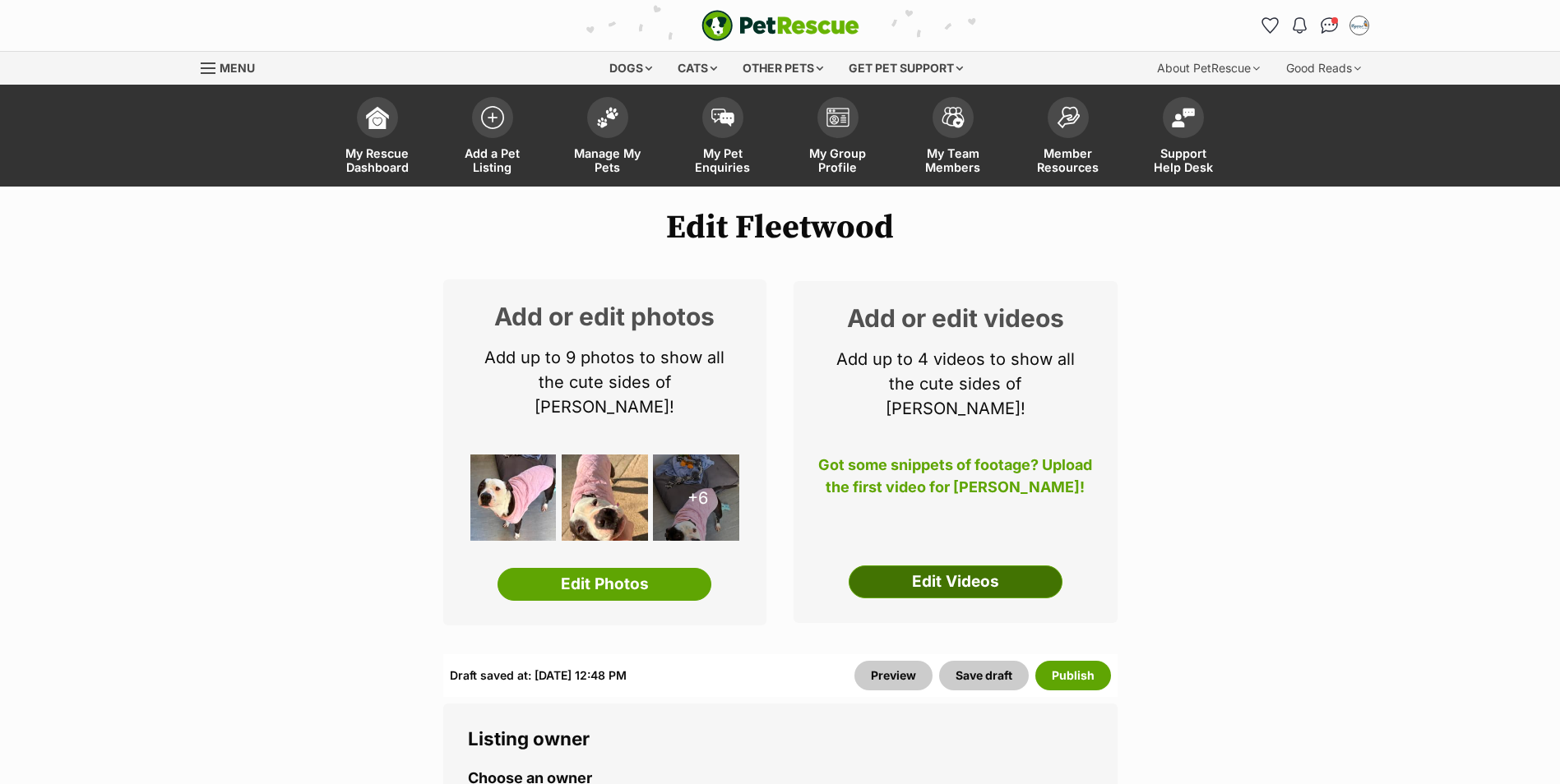
click at [937, 566] on link "Edit Videos" at bounding box center [955, 582] width 214 height 33
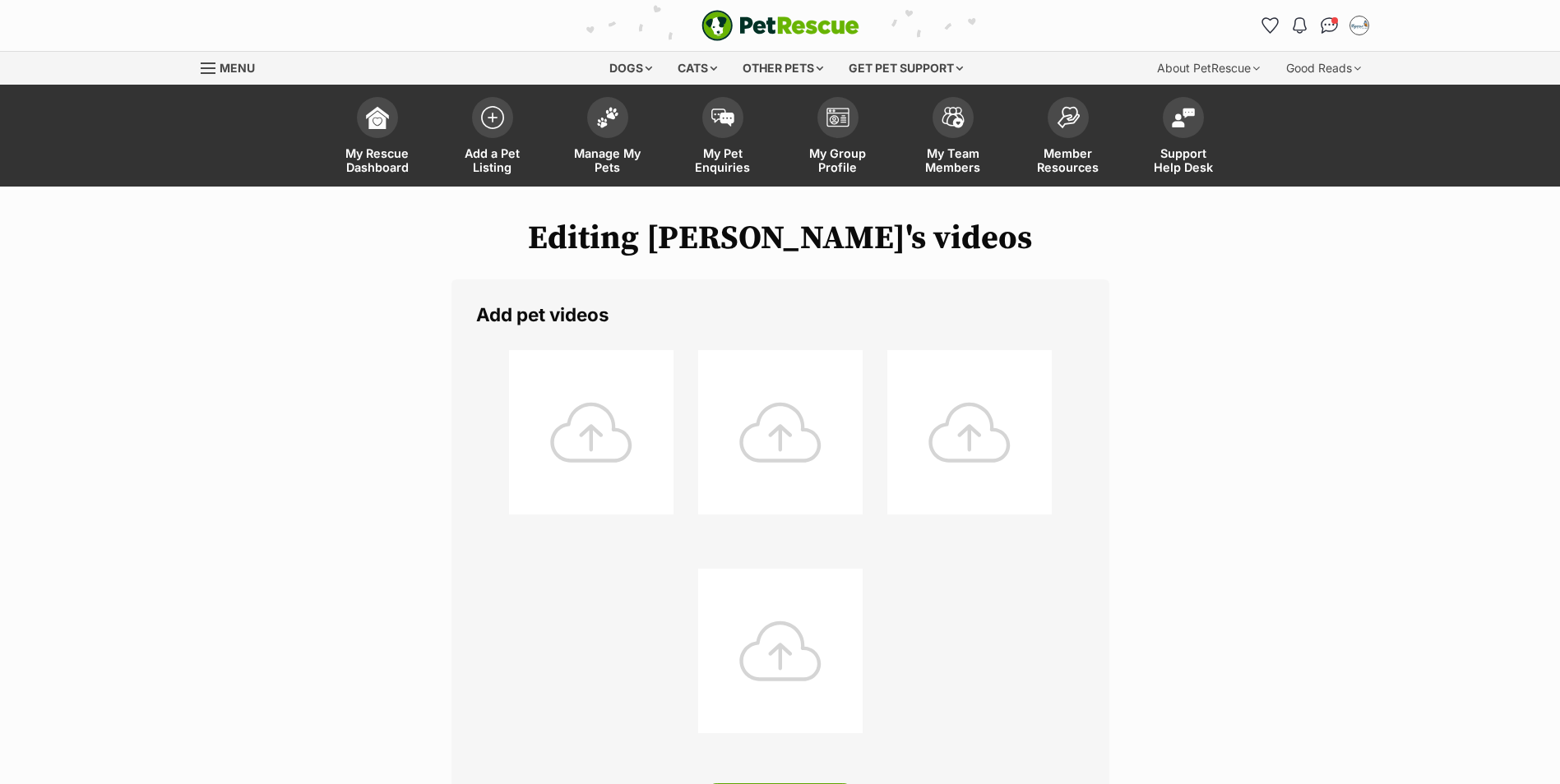
click at [563, 448] on div at bounding box center [591, 432] width 164 height 164
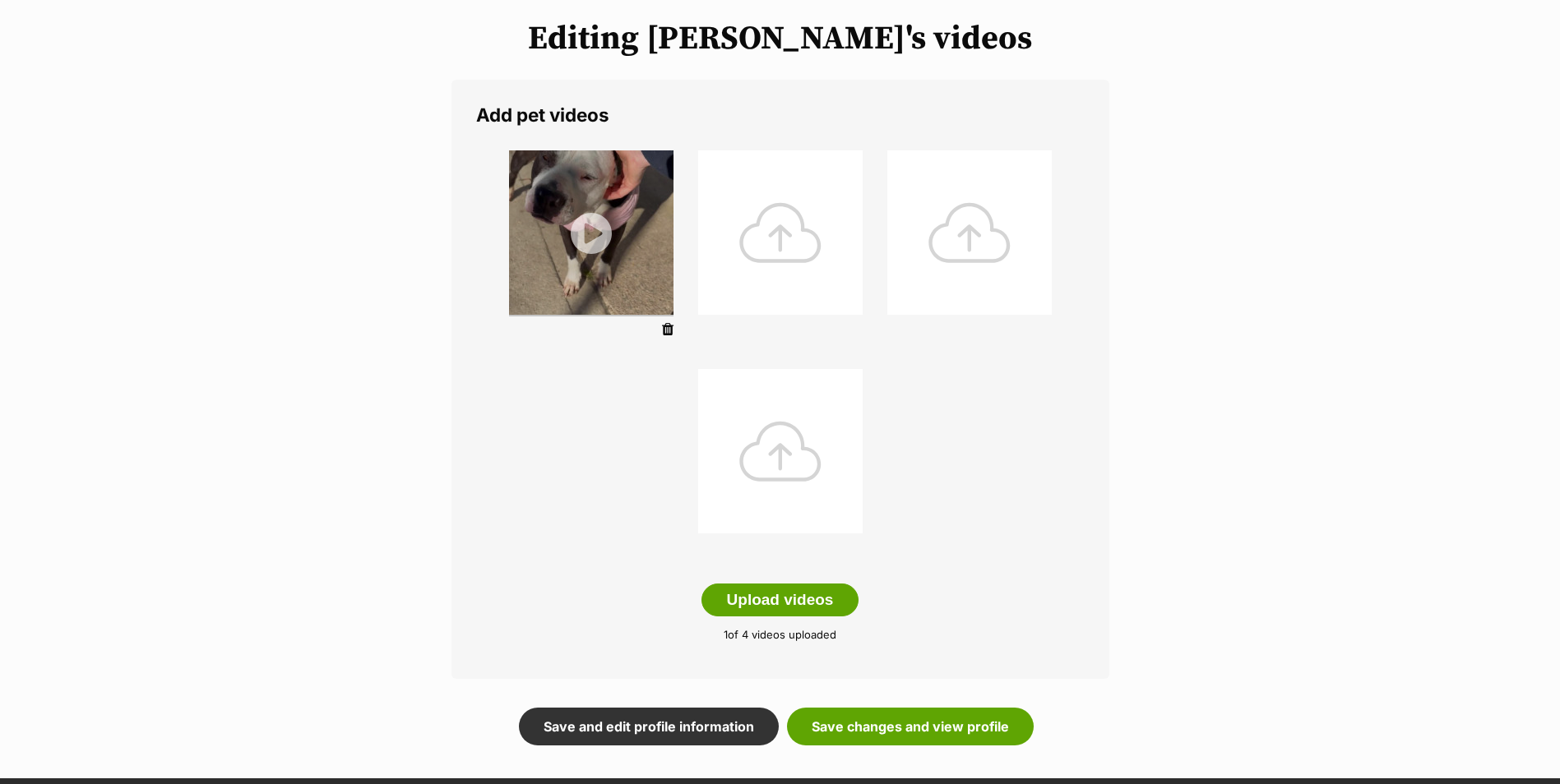
scroll to position [247, 0]
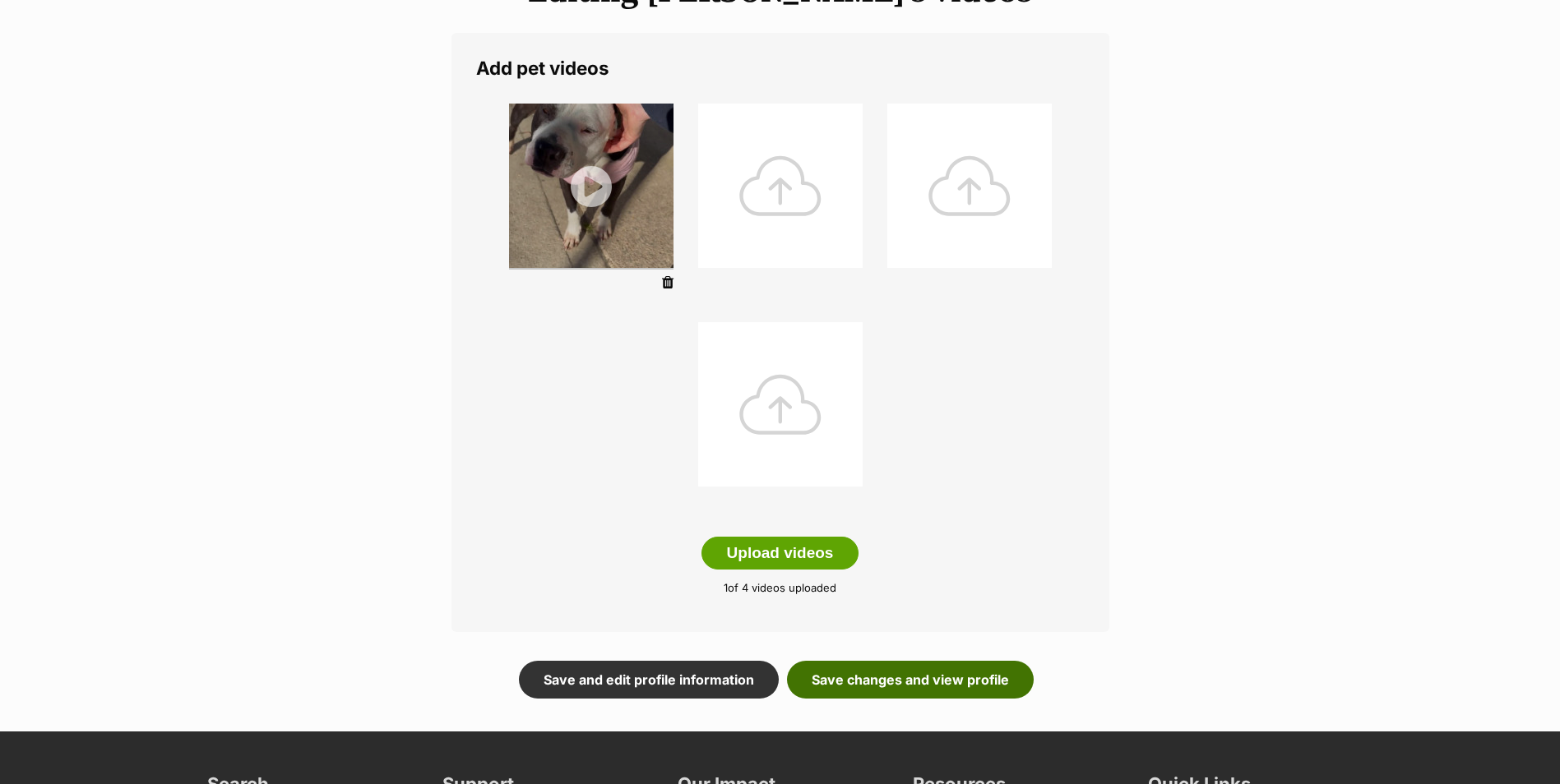
click at [870, 687] on link "Save changes and view profile" at bounding box center [911, 681] width 247 height 38
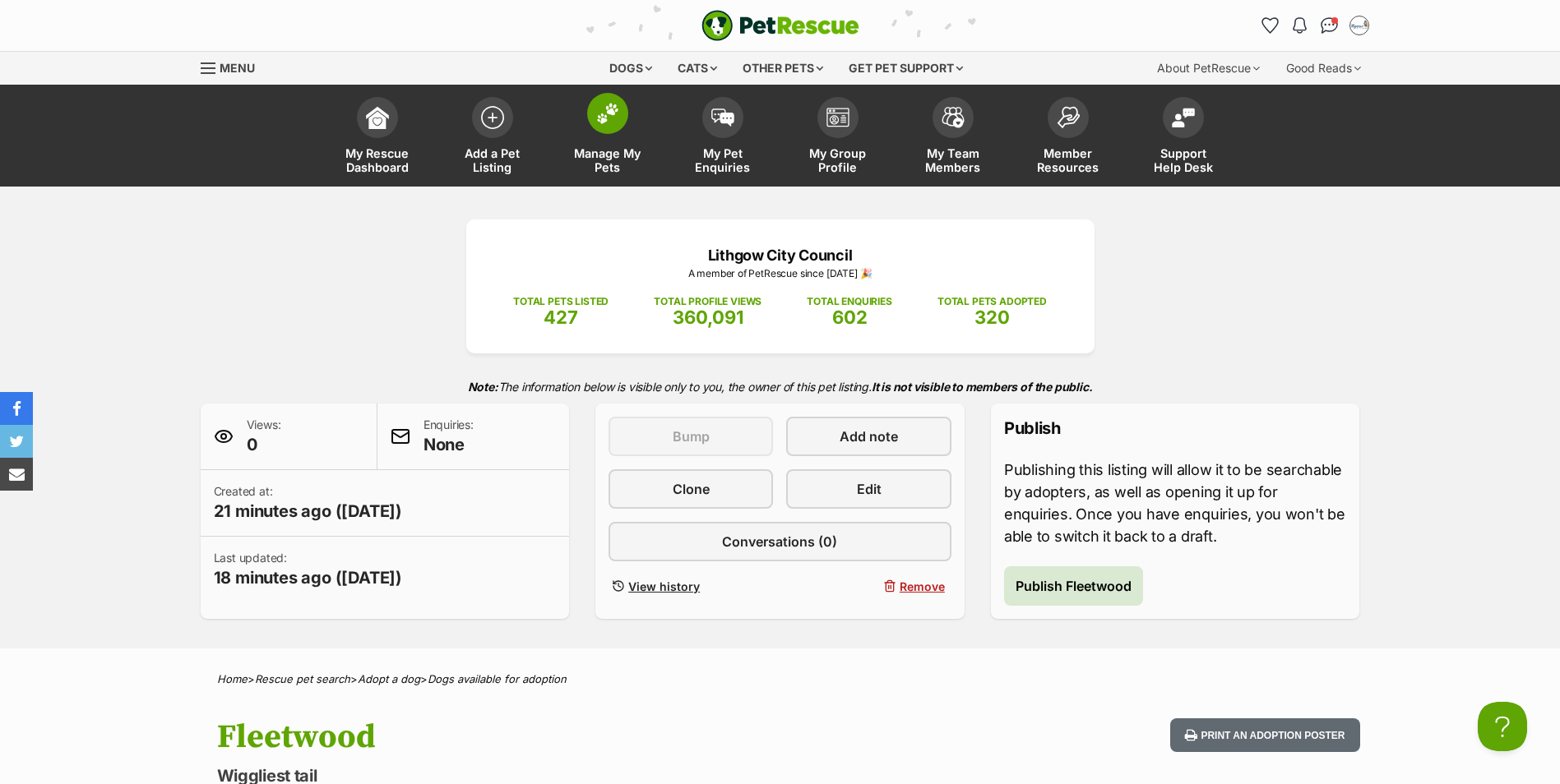
click at [605, 112] on img at bounding box center [608, 113] width 23 height 22
